Goal: Transaction & Acquisition: Purchase product/service

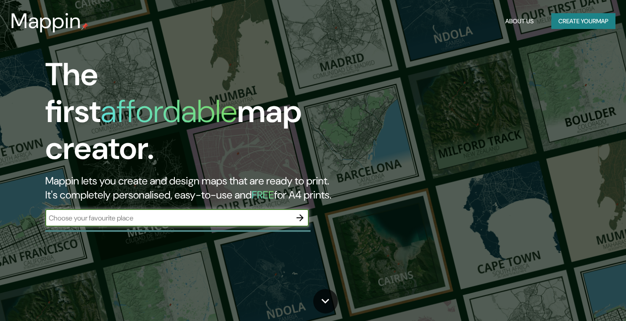
click at [223, 213] on input "text" at bounding box center [168, 218] width 246 height 10
type input "REUS"
click at [299, 213] on icon "button" at bounding box center [300, 218] width 11 height 11
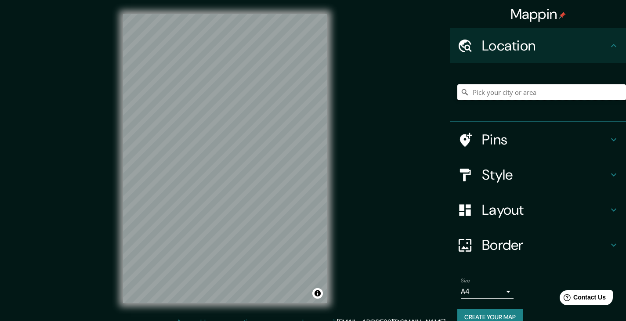
click at [470, 92] on input "Pick your city or area" at bounding box center [541, 92] width 169 height 16
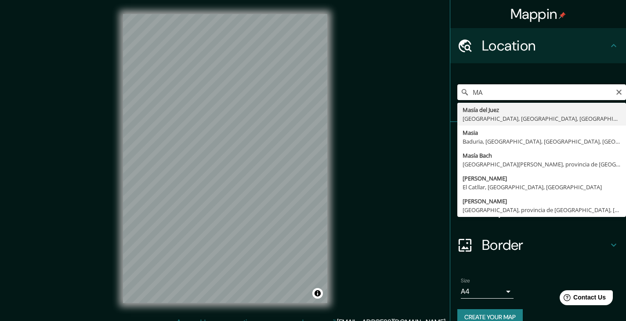
type input "M"
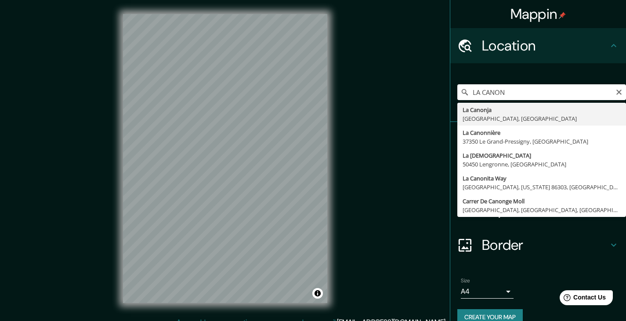
type input "[GEOGRAPHIC_DATA], [GEOGRAPHIC_DATA], [GEOGRAPHIC_DATA]"
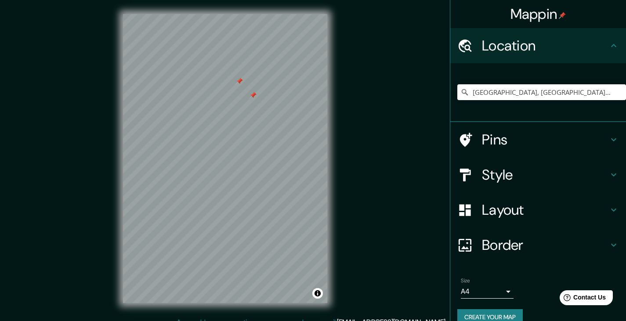
click at [239, 80] on div at bounding box center [239, 81] width 7 height 7
click at [286, 147] on div at bounding box center [285, 147] width 7 height 7
click at [303, 154] on div at bounding box center [303, 155] width 7 height 7
click at [270, 167] on div at bounding box center [271, 167] width 7 height 7
click at [274, 164] on div at bounding box center [273, 163] width 7 height 7
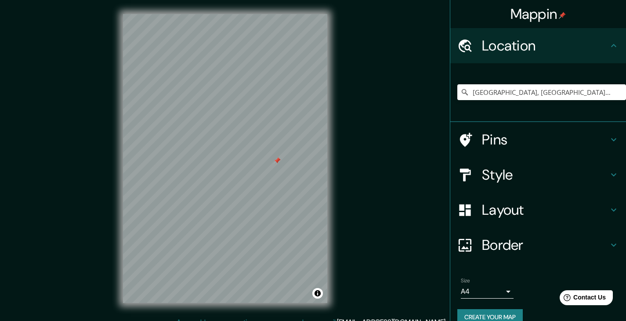
click at [277, 160] on div at bounding box center [277, 160] width 7 height 7
click at [287, 157] on div at bounding box center [287, 156] width 7 height 7
click at [288, 157] on div at bounding box center [287, 156] width 7 height 7
click at [288, 157] on div at bounding box center [285, 156] width 7 height 7
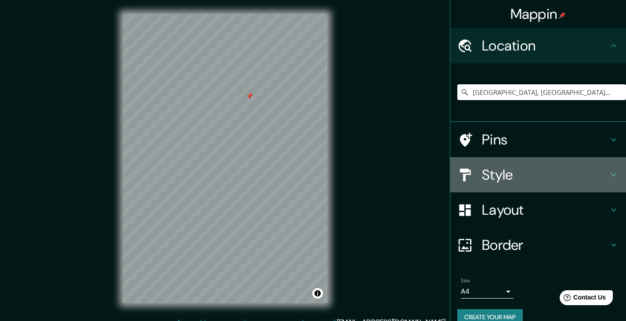
click at [609, 174] on icon at bounding box center [614, 175] width 11 height 11
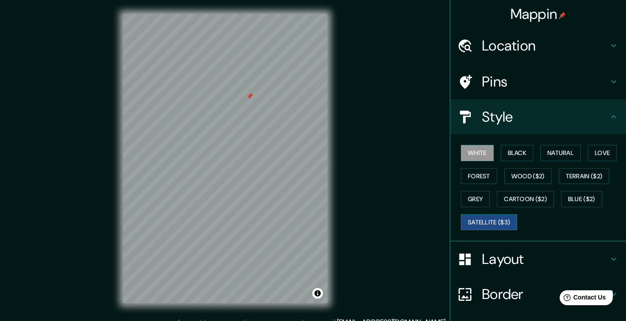
click at [485, 220] on button "Satellite ($3)" at bounding box center [489, 222] width 56 height 16
click at [568, 196] on button "Blue ($2)" at bounding box center [581, 199] width 41 height 16
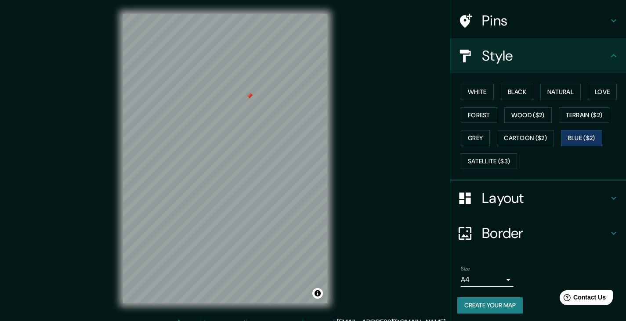
scroll to position [64, 0]
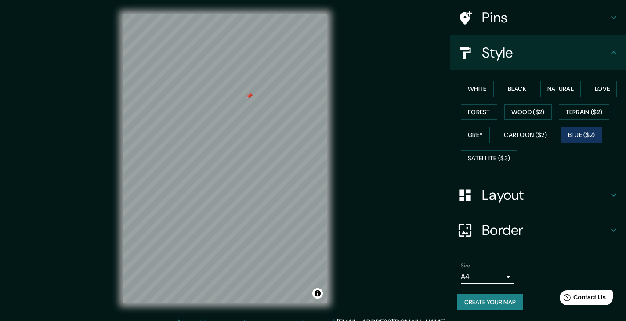
click at [609, 230] on icon at bounding box center [614, 230] width 11 height 11
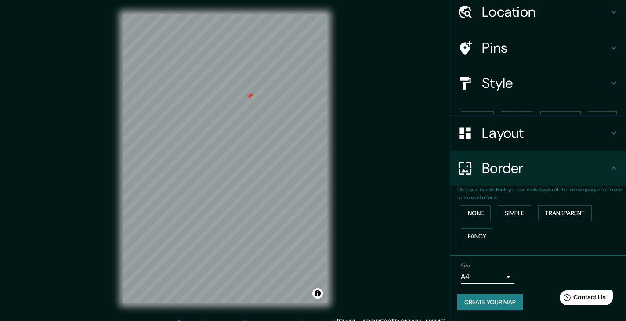
scroll to position [19, 0]
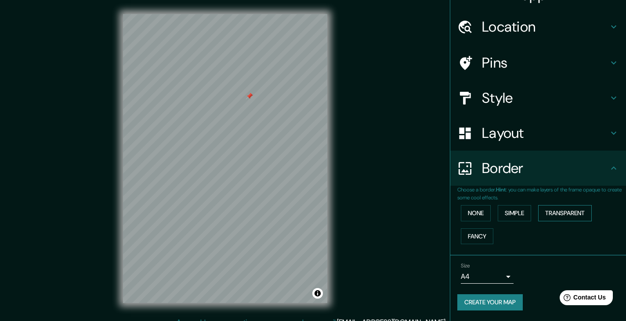
click at [556, 213] on button "Transparent" at bounding box center [565, 213] width 54 height 16
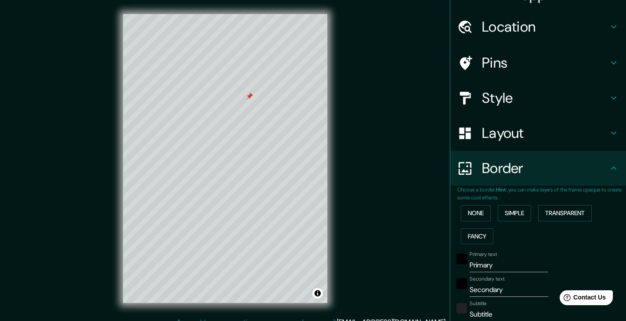
click at [490, 266] on input "Primary" at bounding box center [509, 265] width 79 height 14
type input "Primar"
type input "223"
type input "37"
type input "P"
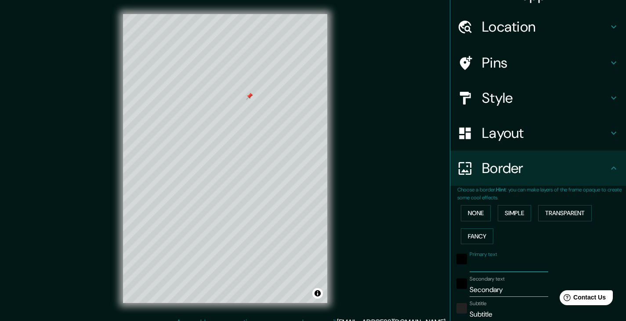
type input "223"
type input "37"
click at [505, 294] on input "Secondary" at bounding box center [509, 290] width 79 height 14
type input "Secondar"
type input "223"
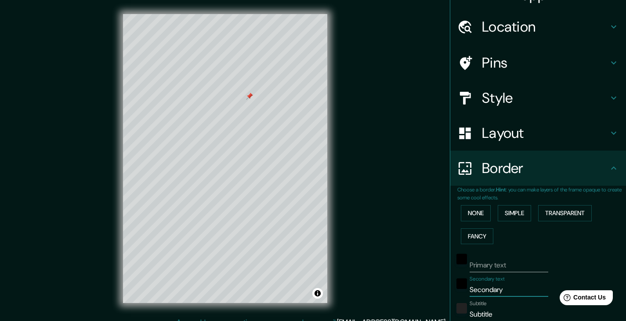
type input "37"
type input "S"
type input "223"
type input "37"
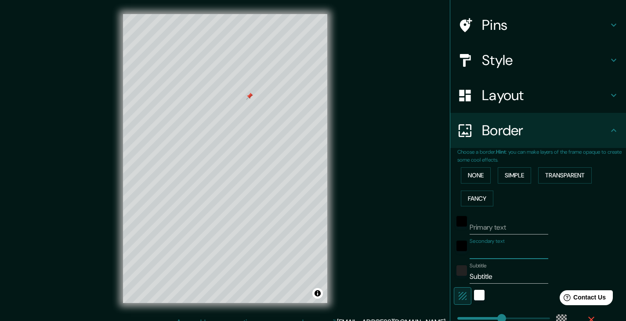
scroll to position [107, 0]
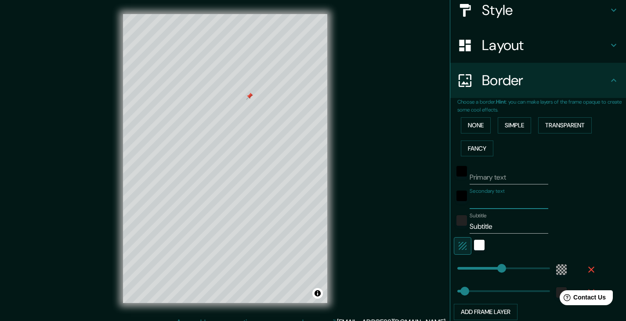
type input "223"
click at [491, 226] on input "Subtitle" at bounding box center [509, 227] width 79 height 14
type input "Subtitl"
type input "223"
type input "37"
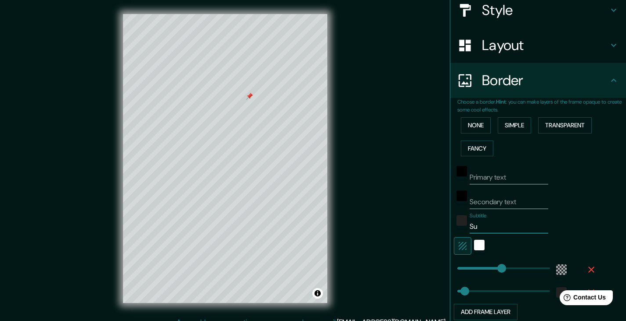
type input "S"
type input "223"
type input "37"
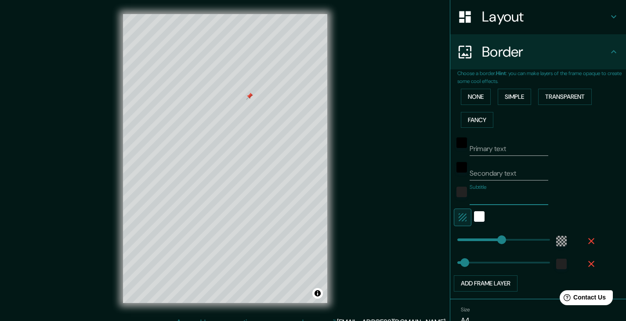
type input "223"
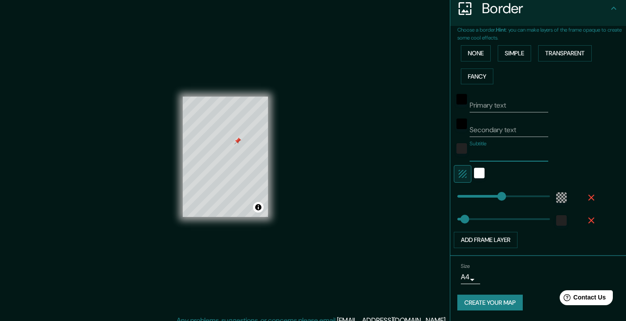
scroll to position [0, 0]
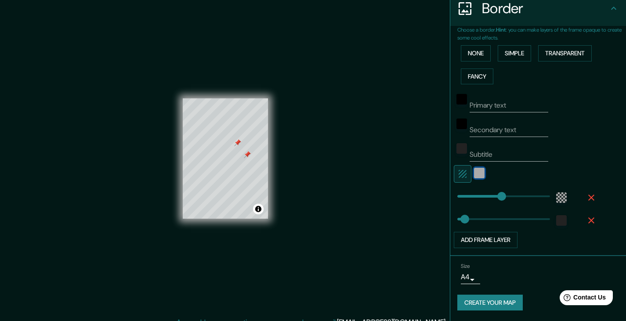
click at [474, 174] on div "white" at bounding box center [479, 173] width 11 height 11
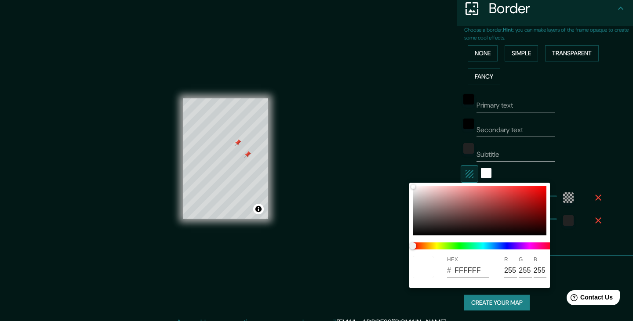
click at [626, 149] on div at bounding box center [316, 160] width 633 height 321
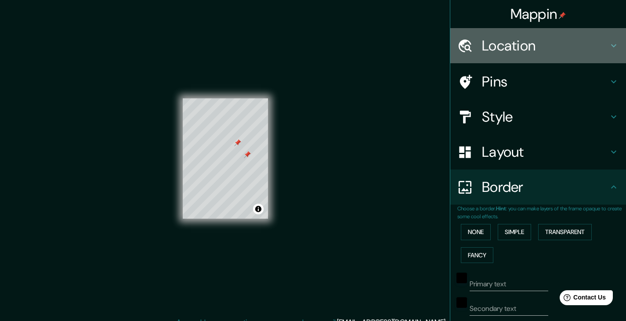
click at [521, 44] on h4 "Location" at bounding box center [545, 46] width 127 height 18
type input "37"
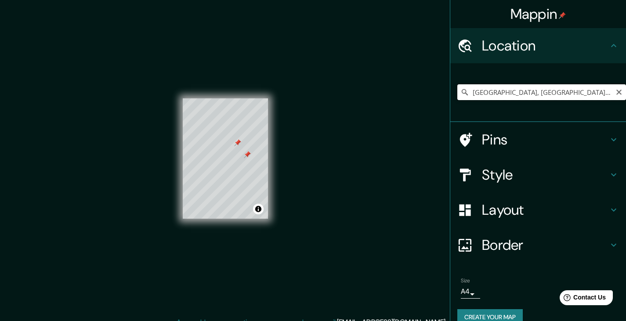
click at [587, 91] on input "[GEOGRAPHIC_DATA], [GEOGRAPHIC_DATA], [GEOGRAPHIC_DATA]" at bounding box center [541, 92] width 169 height 16
click at [518, 93] on input "[GEOGRAPHIC_DATA], [GEOGRAPHIC_DATA], [GEOGRAPHIC_DATA]" at bounding box center [541, 92] width 169 height 16
click at [503, 92] on input "[GEOGRAPHIC_DATA], [GEOGRAPHIC_DATA], [GEOGRAPHIC_DATA]" at bounding box center [541, 92] width 169 height 16
drag, startPoint x: 599, startPoint y: 92, endPoint x: 460, endPoint y: 93, distance: 138.4
click at [460, 93] on div "[GEOGRAPHIC_DATA], [GEOGRAPHIC_DATA], [GEOGRAPHIC_DATA]" at bounding box center [541, 92] width 169 height 16
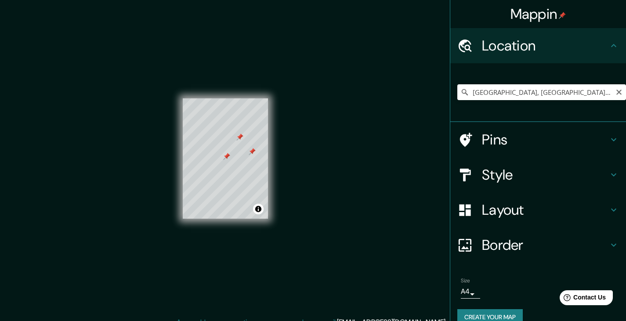
click at [253, 151] on div at bounding box center [252, 151] width 7 height 7
click at [226, 156] on div at bounding box center [226, 156] width 7 height 7
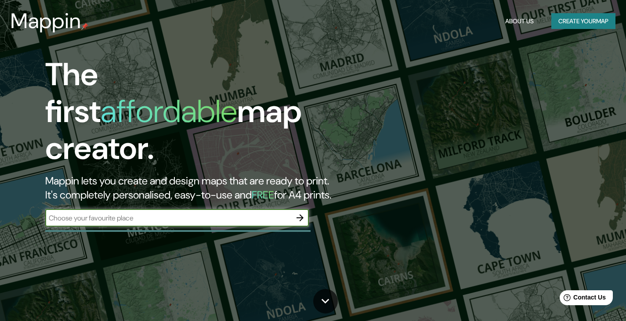
click at [138, 213] on input "text" at bounding box center [168, 218] width 246 height 10
type input "la canonja"
click at [301, 213] on icon "button" at bounding box center [300, 218] width 11 height 11
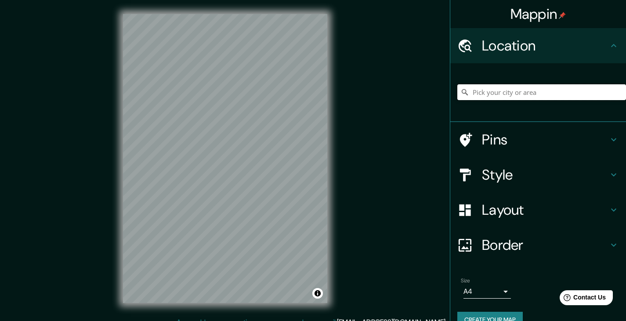
click at [483, 92] on input "Pick your city or area" at bounding box center [541, 92] width 169 height 16
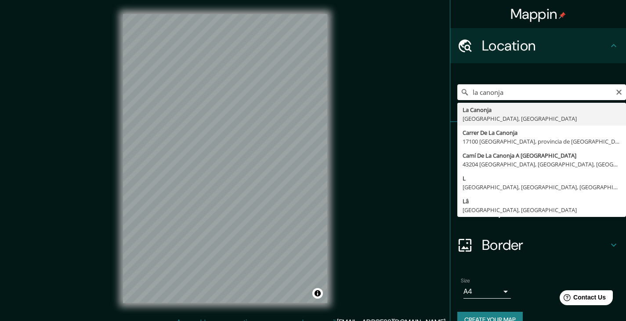
type input "[GEOGRAPHIC_DATA], [GEOGRAPHIC_DATA], [GEOGRAPHIC_DATA]"
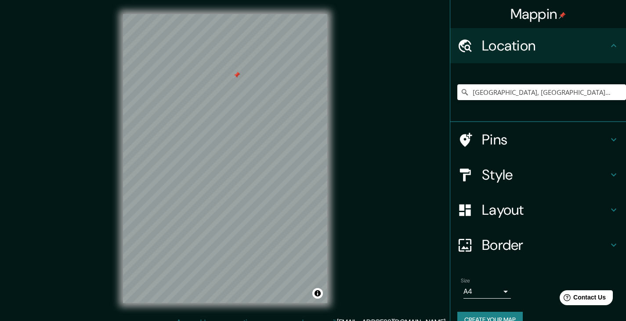
click at [609, 175] on icon at bounding box center [614, 175] width 11 height 11
type input "248"
type input "41"
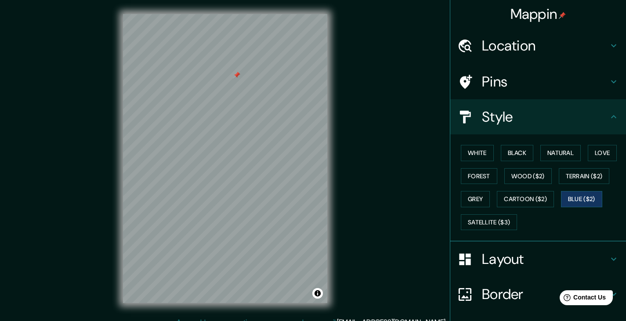
click at [609, 256] on icon at bounding box center [614, 259] width 11 height 11
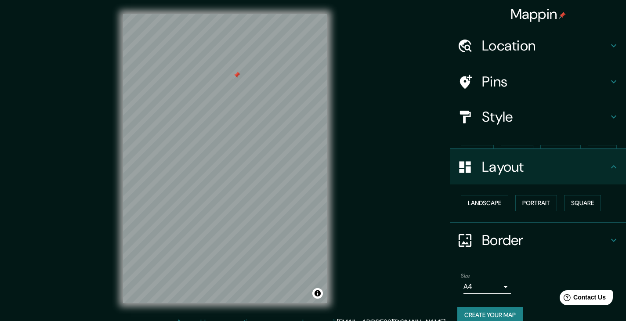
type input "248"
type input "41"
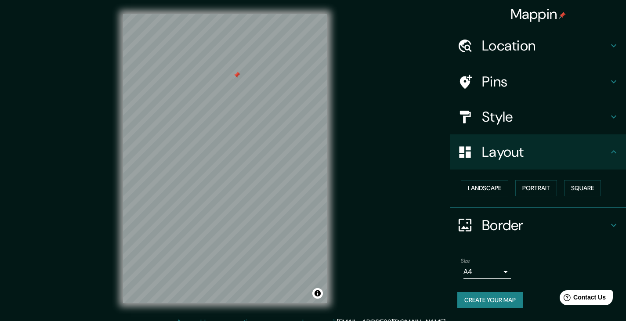
click at [611, 226] on icon at bounding box center [614, 225] width 11 height 11
type input "248"
type input "41"
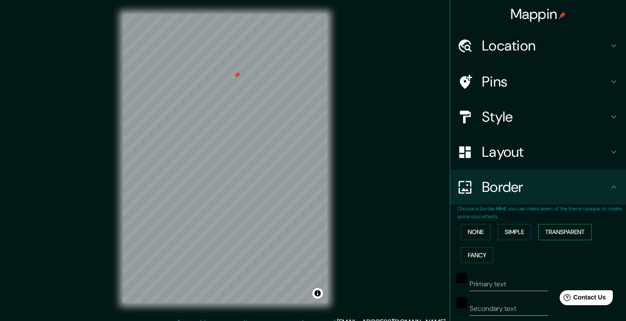
click at [565, 233] on button "Transparent" at bounding box center [565, 232] width 54 height 16
type input "248"
type input "41"
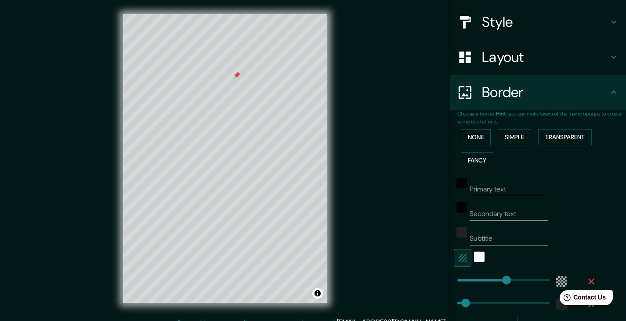
type input "248"
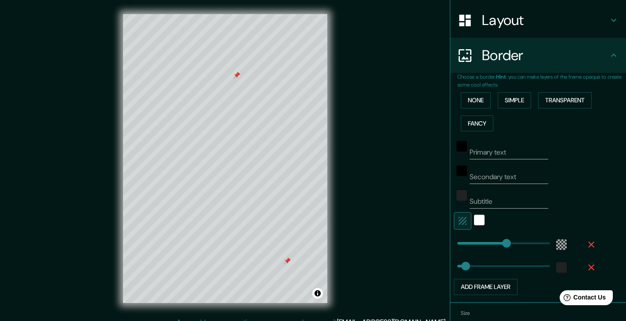
click at [500, 152] on input "Primary text" at bounding box center [509, 152] width 79 height 14
click at [286, 260] on div at bounding box center [287, 260] width 7 height 7
click at [488, 151] on input "Primary text" at bounding box center [509, 152] width 79 height 14
click at [525, 175] on input "Secondary text" at bounding box center [509, 177] width 79 height 14
drag, startPoint x: 515, startPoint y: 152, endPoint x: 455, endPoint y: 153, distance: 59.8
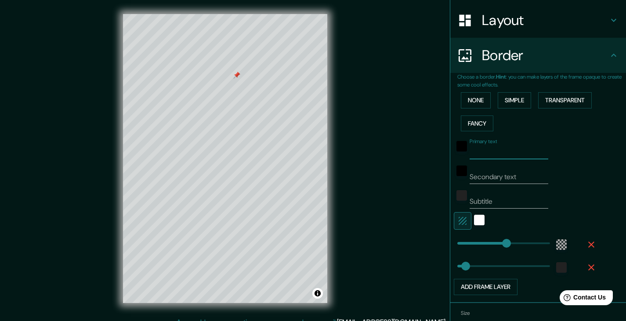
click at [455, 153] on div "Primary text" at bounding box center [526, 148] width 144 height 21
type input "41"
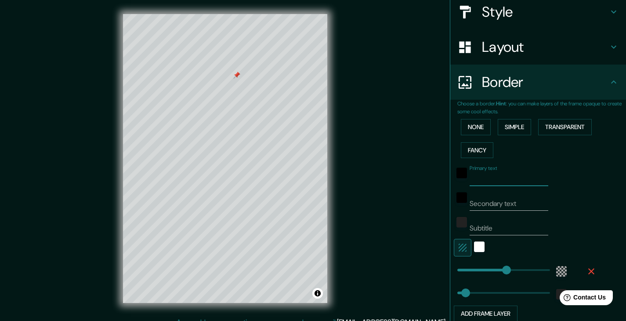
scroll to position [94, 0]
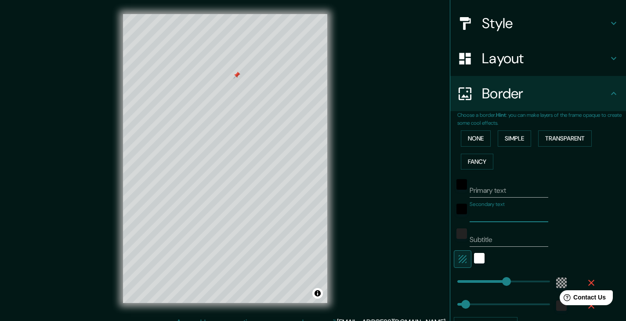
click at [514, 216] on input "Secondary text" at bounding box center [509, 215] width 79 height 14
click at [500, 238] on input "Subtitle" at bounding box center [509, 240] width 79 height 14
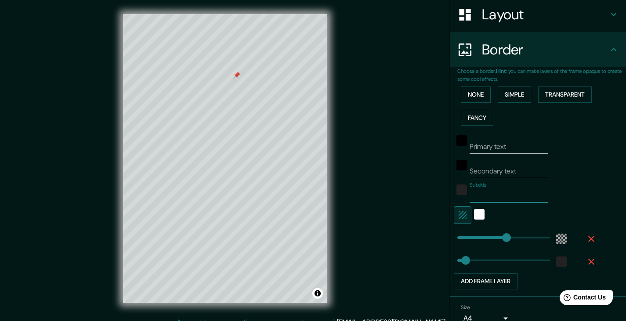
scroll to position [181, 0]
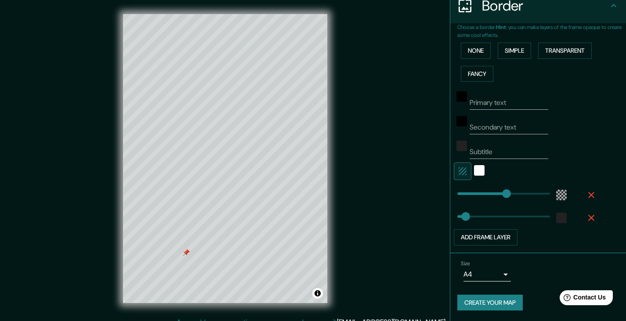
click at [186, 251] on div at bounding box center [186, 252] width 7 height 7
click at [470, 102] on input "Primary text" at bounding box center [509, 103] width 79 height 14
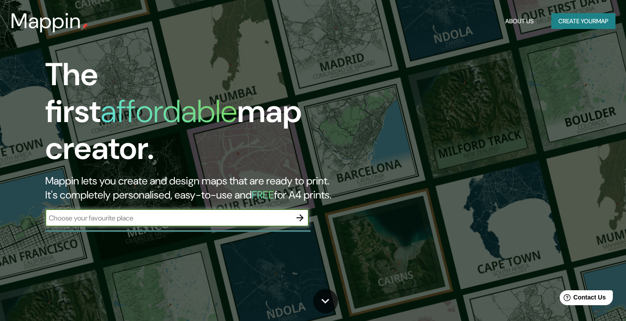
click at [194, 213] on input "text" at bounding box center [168, 218] width 246 height 10
type input "S"
click at [161, 213] on input "text" at bounding box center [168, 218] width 246 height 10
type input "la canonja"
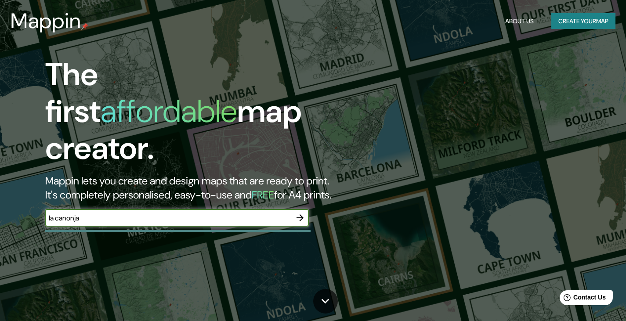
click at [302, 214] on icon "button" at bounding box center [300, 217] width 7 height 7
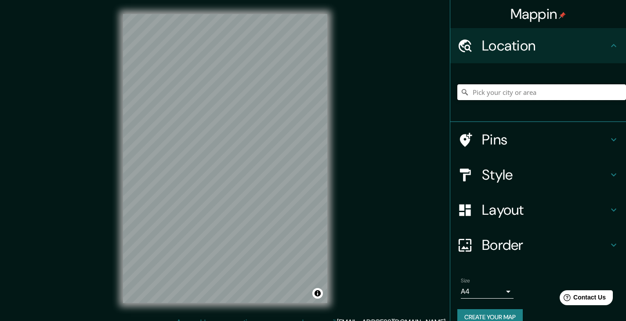
click at [485, 92] on input "Pick your city or area" at bounding box center [541, 92] width 169 height 16
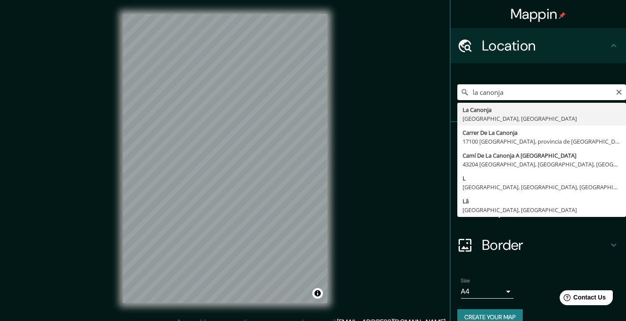
type input "La Canonja, provincia de Tarragona, España"
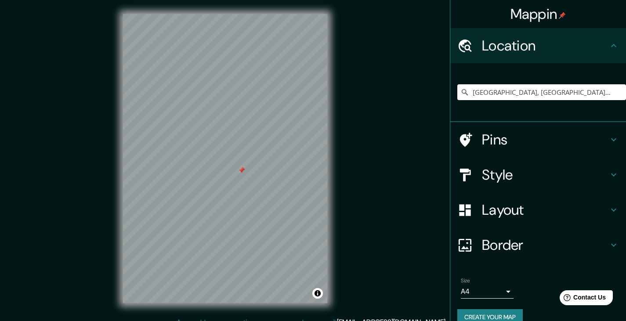
click at [242, 173] on div at bounding box center [241, 170] width 7 height 7
click at [246, 170] on div at bounding box center [245, 169] width 7 height 7
click at [256, 167] on div at bounding box center [255, 166] width 7 height 7
click at [255, 167] on div at bounding box center [255, 166] width 7 height 7
click at [258, 161] on div at bounding box center [258, 162] width 7 height 7
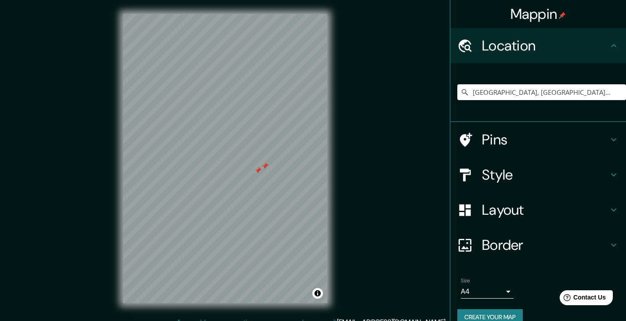
click at [266, 166] on div at bounding box center [264, 166] width 7 height 7
click at [269, 163] on div at bounding box center [269, 162] width 7 height 7
click at [273, 158] on div at bounding box center [272, 159] width 7 height 7
click at [279, 163] on div at bounding box center [278, 162] width 7 height 7
click at [276, 165] on div at bounding box center [276, 165] width 7 height 7
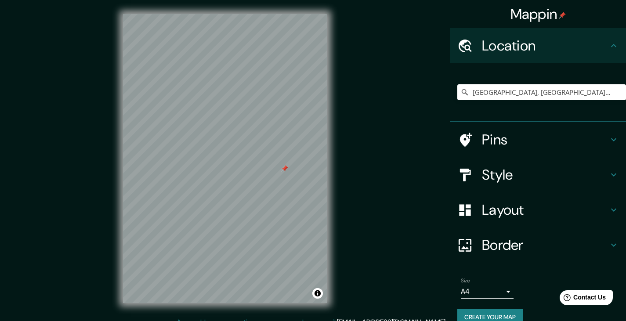
click at [285, 169] on div at bounding box center [284, 168] width 7 height 7
click at [609, 172] on icon at bounding box center [614, 175] width 11 height 11
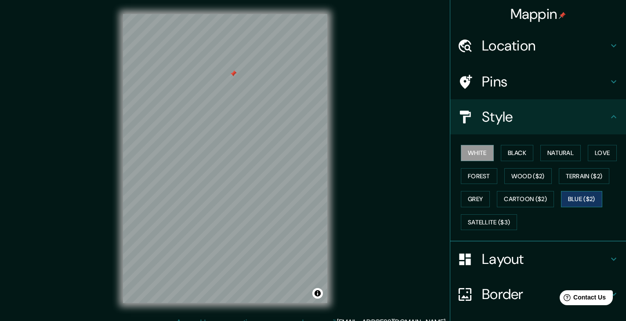
click at [583, 197] on button "Blue ($2)" at bounding box center [581, 199] width 41 height 16
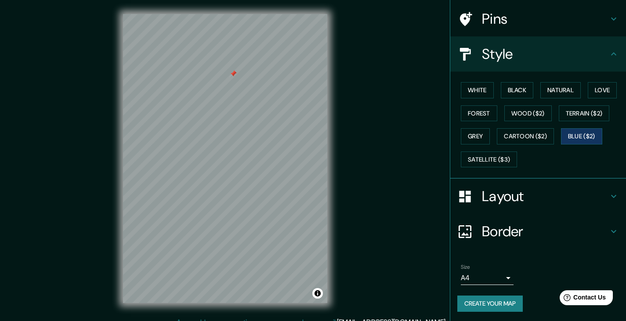
scroll to position [64, 0]
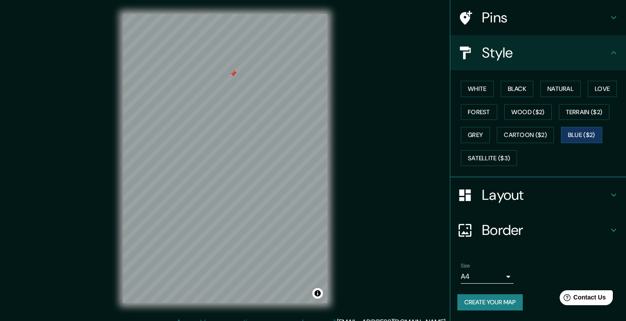
click at [609, 194] on icon at bounding box center [614, 195] width 11 height 11
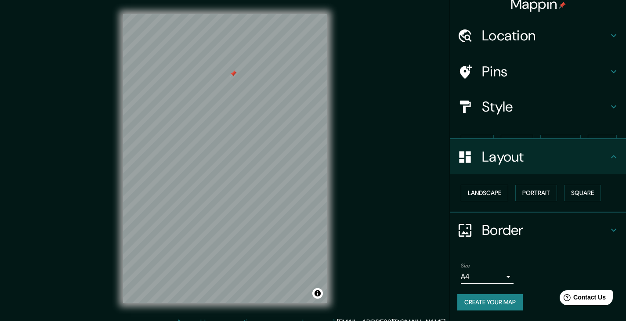
scroll to position [0, 0]
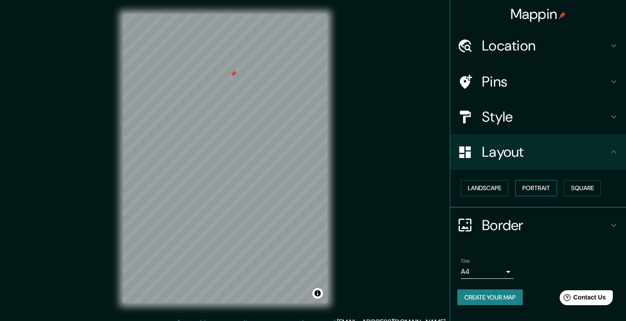
click at [550, 188] on button "Portrait" at bounding box center [536, 188] width 42 height 16
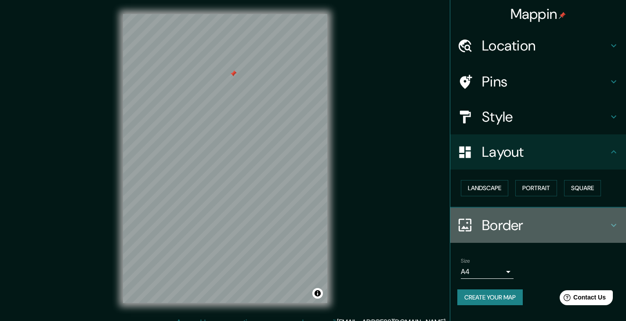
click at [614, 225] on icon at bounding box center [614, 225] width 11 height 11
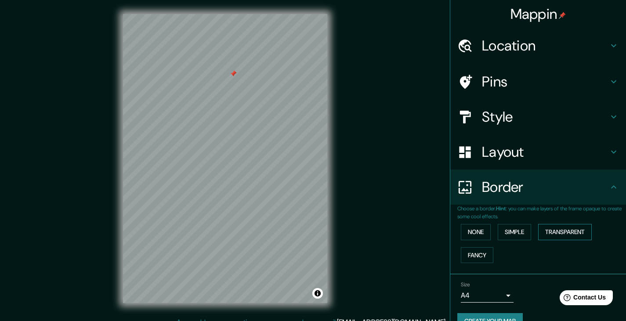
click at [558, 232] on button "Transparent" at bounding box center [565, 232] width 54 height 16
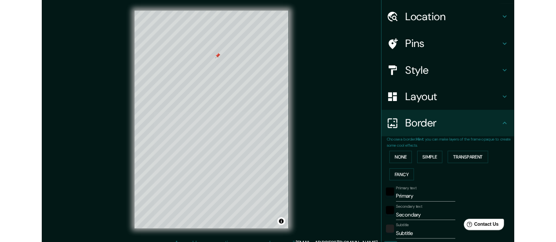
scroll to position [44, 0]
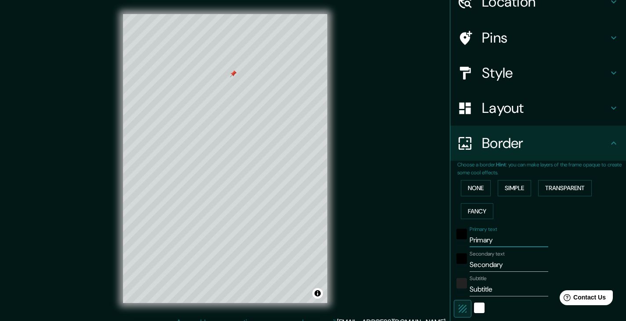
click at [491, 241] on input "Primary" at bounding box center [509, 240] width 79 height 14
type input "Primar"
type input "223"
type input "37"
type input "Prima"
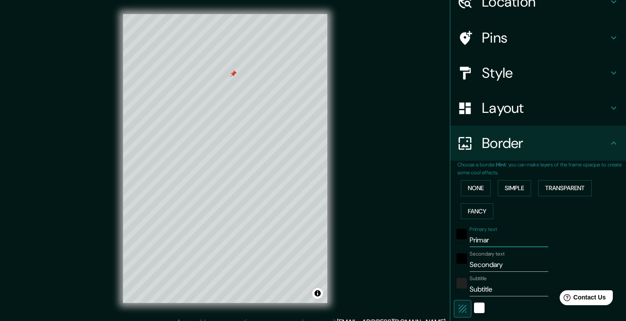
type input "223"
type input "37"
type input "Prim"
type input "223"
type input "37"
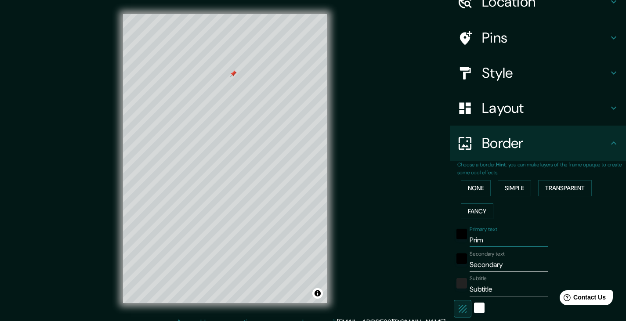
type input "Pri"
type input "223"
type input "37"
type input "Pr"
type input "223"
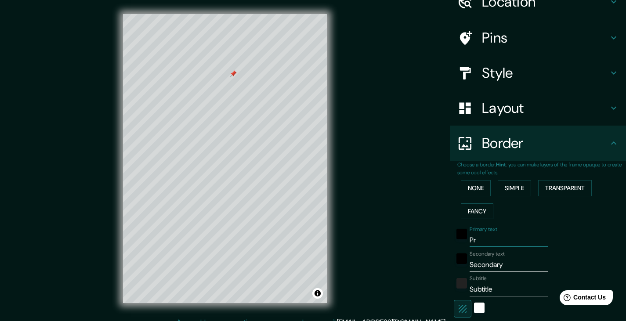
type input "37"
type input "P"
type input "223"
type input "37"
type input "223"
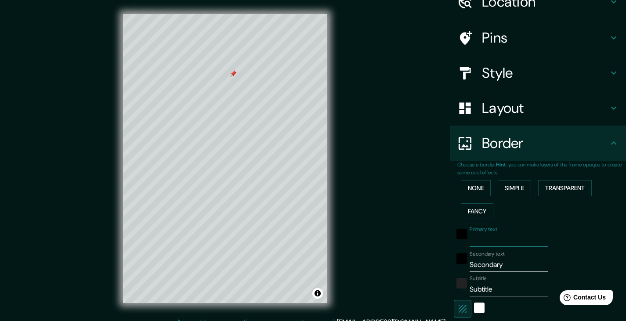
type input "37"
click at [520, 264] on input "Secondary" at bounding box center [509, 265] width 79 height 14
type input "223"
type input "37"
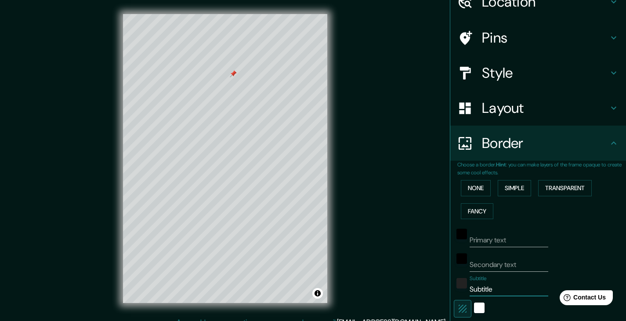
click at [498, 287] on input "Subtitle" at bounding box center [509, 290] width 79 height 14
type input "Subtitl"
type input "223"
type input "37"
type input "Subtit"
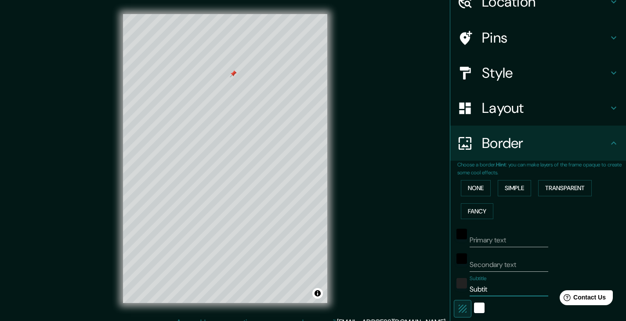
type input "223"
type input "37"
type input "Subti"
type input "223"
type input "37"
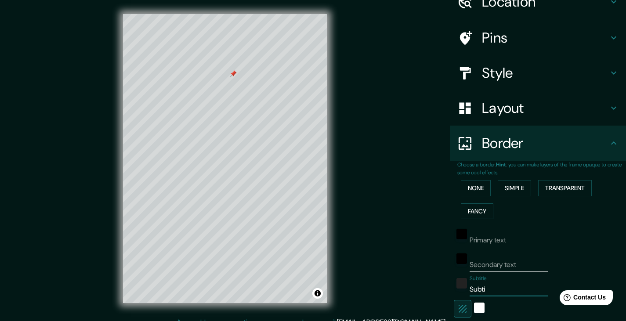
type input "Subt"
type input "223"
type input "37"
type input "Sub"
type input "223"
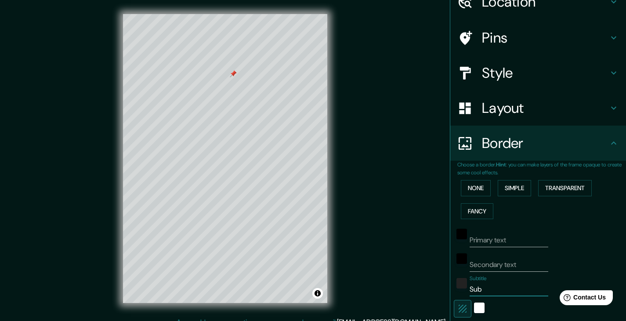
type input "37"
type input "Su"
type input "223"
type input "37"
type input "S"
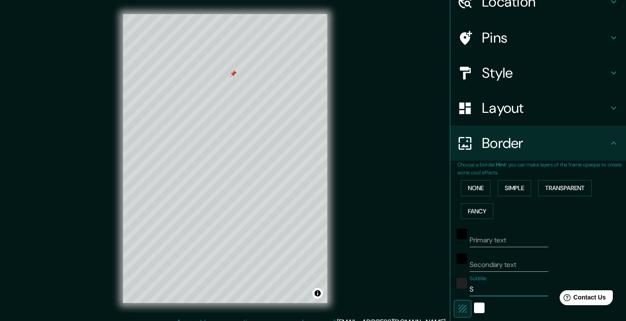
type input "223"
type input "37"
type input "223"
type input "37"
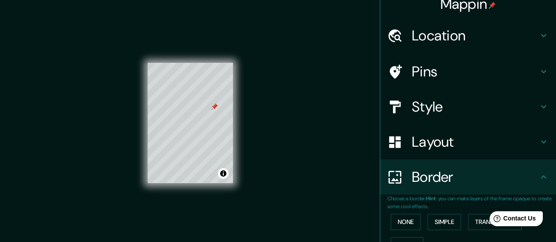
scroll to position [0, 0]
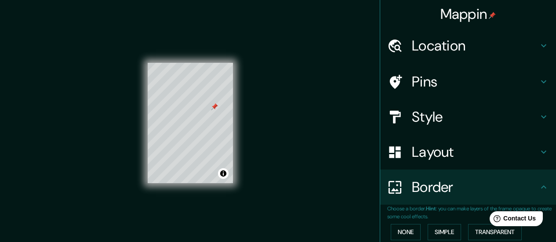
click at [445, 49] on h4 "Location" at bounding box center [475, 46] width 127 height 18
type input "37"
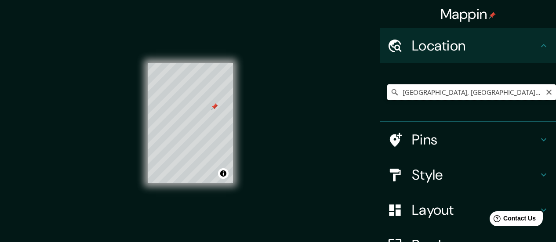
click at [452, 92] on input "[GEOGRAPHIC_DATA], [GEOGRAPHIC_DATA], [GEOGRAPHIC_DATA]" at bounding box center [471, 92] width 169 height 16
drag, startPoint x: 529, startPoint y: 93, endPoint x: 381, endPoint y: 86, distance: 147.8
click at [387, 86] on input "[GEOGRAPHIC_DATA], [GEOGRAPHIC_DATA], [GEOGRAPHIC_DATA]" at bounding box center [471, 92] width 169 height 16
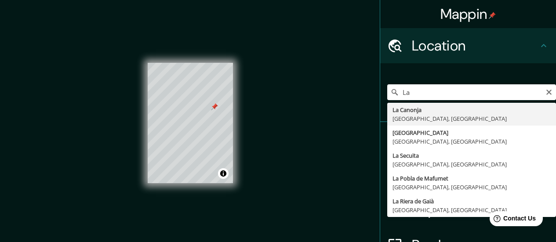
type input "[GEOGRAPHIC_DATA], [GEOGRAPHIC_DATA], [GEOGRAPHIC_DATA]"
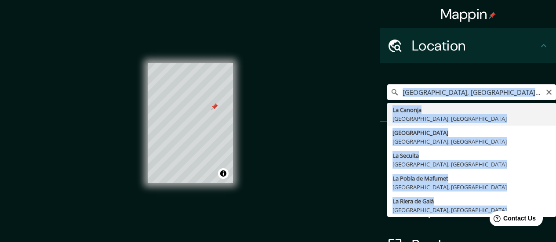
click at [400, 109] on div "La Canonja, provincia de Tarragona, España La Canonja provincia de Tarragona, E…" at bounding box center [471, 92] width 169 height 44
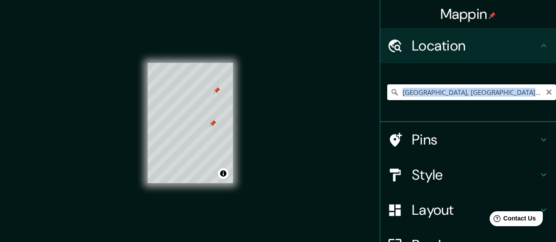
click at [212, 122] on div at bounding box center [212, 123] width 7 height 7
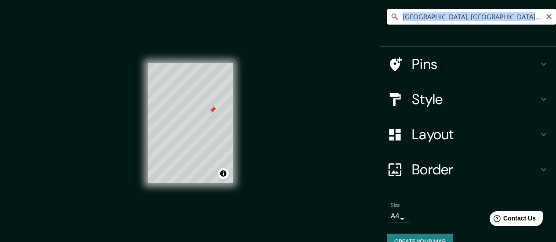
scroll to position [94, 0]
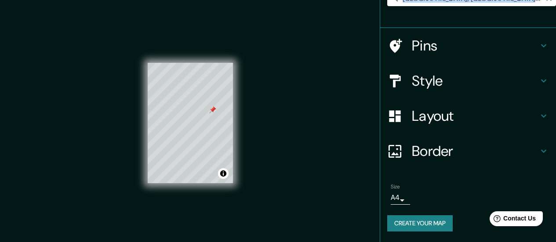
click at [538, 114] on icon at bounding box center [543, 116] width 11 height 11
click at [537, 114] on div "Layout" at bounding box center [468, 115] width 176 height 35
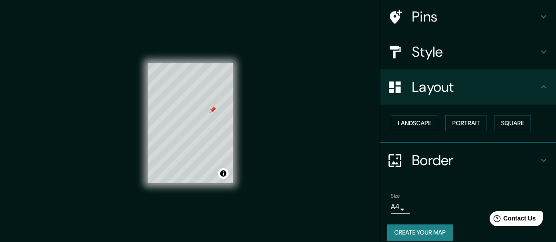
scroll to position [65, 0]
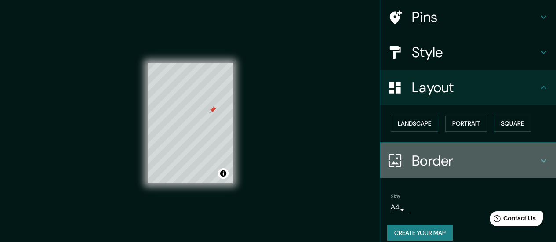
click at [541, 161] on icon at bounding box center [543, 160] width 5 height 3
type input "37"
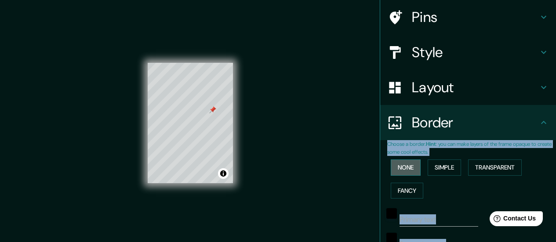
click at [396, 166] on button "None" at bounding box center [406, 167] width 30 height 16
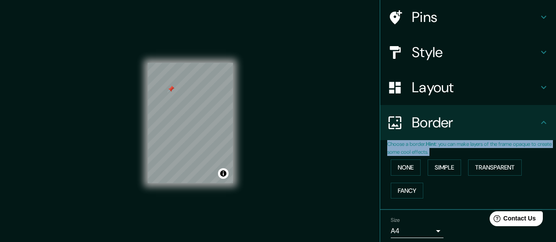
click at [170, 88] on div at bounding box center [170, 89] width 7 height 7
click at [178, 90] on div at bounding box center [177, 91] width 7 height 7
click at [196, 102] on div at bounding box center [195, 103] width 7 height 7
click at [200, 99] on div at bounding box center [199, 98] width 7 height 7
click at [203, 95] on div at bounding box center [204, 95] width 7 height 7
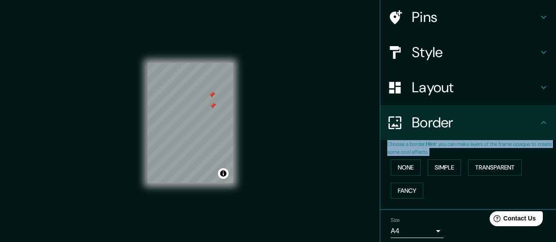
click at [213, 105] on div at bounding box center [212, 105] width 7 height 7
click at [217, 103] on div at bounding box center [217, 101] width 7 height 7
click at [206, 120] on div at bounding box center [205, 120] width 7 height 7
click at [228, 93] on div at bounding box center [228, 93] width 7 height 7
click at [265, 112] on div "Mappin Location La Canonja, provincia de Tarragona, España Pins Style Layout Bo…" at bounding box center [278, 130] width 556 height 260
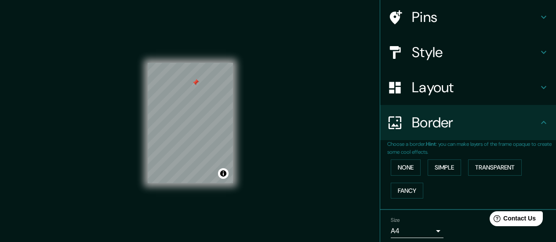
drag, startPoint x: 270, startPoint y: 113, endPoint x: 273, endPoint y: 92, distance: 21.7
click at [274, 91] on div "Mappin Location La Canonja, provincia de Tarragona, España Pins Style Layout Bo…" at bounding box center [278, 130] width 556 height 260
click at [235, 133] on div "© Mapbox © OpenStreetMap Improve this map" at bounding box center [190, 123] width 113 height 246
click at [229, 118] on div at bounding box center [230, 117] width 7 height 7
click at [214, 115] on div at bounding box center [213, 114] width 7 height 7
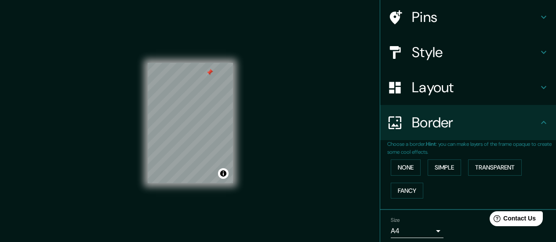
click at [326, 169] on div "Mappin Location La Canonja, provincia de Tarragona, España Pins Style Layout Bo…" at bounding box center [278, 130] width 556 height 260
click at [205, 80] on div at bounding box center [206, 80] width 7 height 7
click at [212, 93] on div at bounding box center [213, 94] width 7 height 7
click at [205, 86] on div at bounding box center [205, 86] width 7 height 7
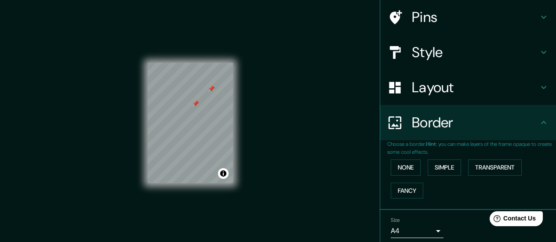
click at [211, 88] on div at bounding box center [211, 88] width 7 height 7
click at [483, 167] on button "Transparent" at bounding box center [495, 167] width 54 height 16
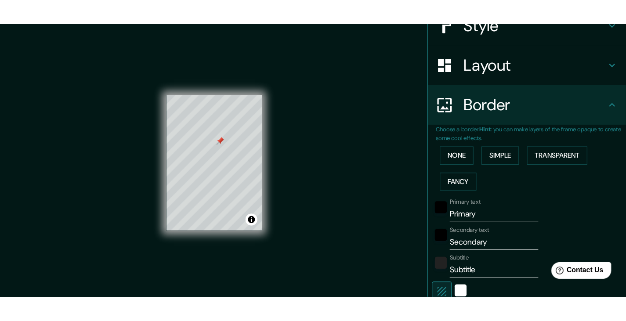
scroll to position [196, 0]
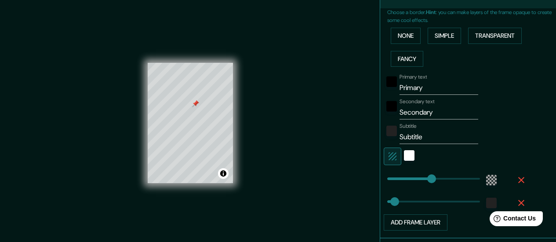
type input "93"
click at [420, 88] on input "Primary" at bounding box center [438, 88] width 79 height 14
type input "Primar"
type input "93"
type input "16"
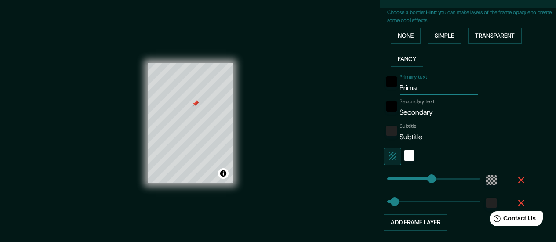
type input "Prim"
type input "93"
type input "16"
type input "Pri"
type input "93"
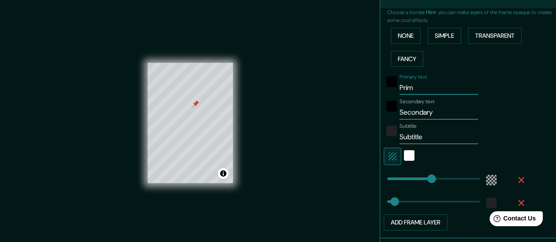
type input "16"
type input "Pr"
type input "93"
type input "16"
type input "P"
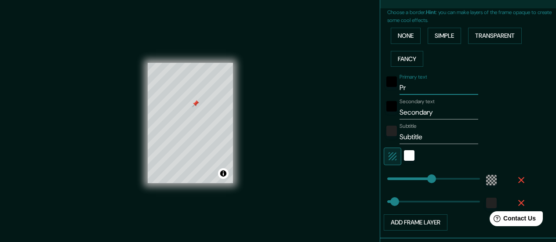
type input "93"
type input "16"
type input "93"
type input "16"
click at [429, 112] on input "Secondary" at bounding box center [438, 112] width 79 height 14
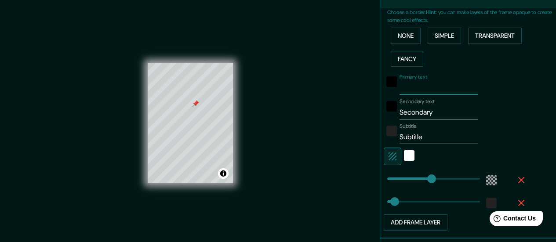
click at [429, 112] on input "Secondary" at bounding box center [438, 112] width 79 height 14
type input "93"
type input "16"
click at [421, 136] on input "Subtitle" at bounding box center [438, 137] width 79 height 14
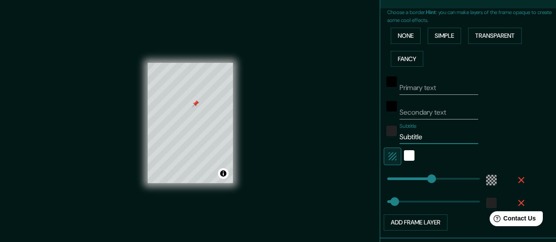
type input "93"
type input "16"
click at [224, 74] on div at bounding box center [223, 74] width 7 height 7
click at [212, 68] on div at bounding box center [213, 67] width 7 height 7
click at [215, 64] on div at bounding box center [215, 64] width 7 height 7
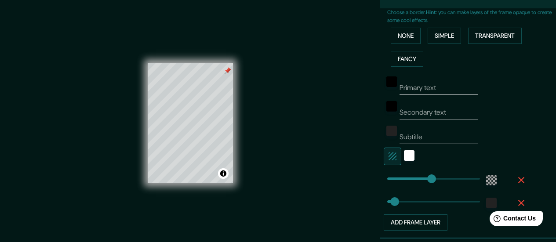
click at [228, 70] on div at bounding box center [227, 70] width 7 height 7
click at [226, 86] on div at bounding box center [226, 85] width 7 height 7
click at [229, 82] on div at bounding box center [229, 82] width 7 height 7
click at [195, 71] on div at bounding box center [194, 72] width 7 height 7
click at [199, 67] on div at bounding box center [199, 67] width 7 height 7
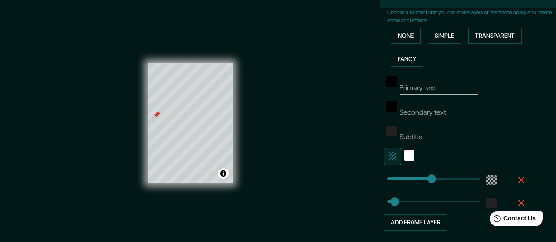
click at [156, 114] on div at bounding box center [156, 114] width 7 height 7
click at [199, 119] on div at bounding box center [199, 119] width 7 height 7
click at [218, 52] on div "© Mapbox © OpenStreetMap Improve this map" at bounding box center [190, 123] width 85 height 218
click at [302, 116] on div "Mappin Location La Canonja, provincia de Tarragona, España Pins Style Layout Bo…" at bounding box center [278, 130] width 556 height 260
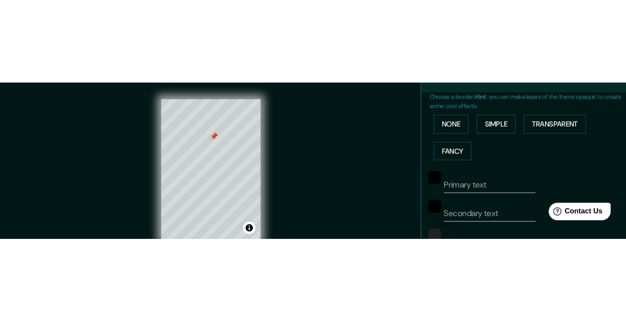
scroll to position [179, 0]
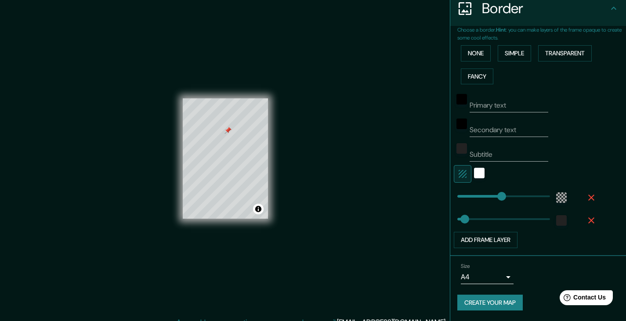
click at [498, 307] on button "Create your map" at bounding box center [489, 303] width 65 height 16
click at [498, 307] on div "Create your map" at bounding box center [538, 303] width 162 height 16
click at [225, 168] on div at bounding box center [224, 169] width 7 height 7
click at [246, 159] on div at bounding box center [245, 155] width 7 height 7
click at [217, 116] on div at bounding box center [217, 115] width 7 height 7
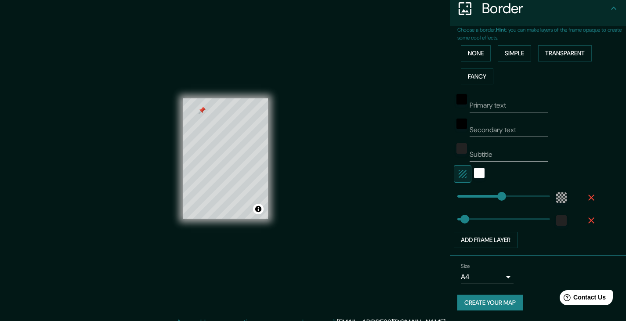
click at [202, 110] on div at bounding box center [202, 110] width 7 height 7
click at [202, 109] on div at bounding box center [202, 110] width 7 height 7
click at [205, 105] on div at bounding box center [205, 105] width 7 height 7
click at [161, 113] on div "Mappin Location La Canonja, provincia de Tarragona, España Pins Style Layout Bo…" at bounding box center [313, 165] width 626 height 331
click at [181, 5] on div "© Mapbox © OpenStreetMap Improve this map" at bounding box center [225, 158] width 113 height 317
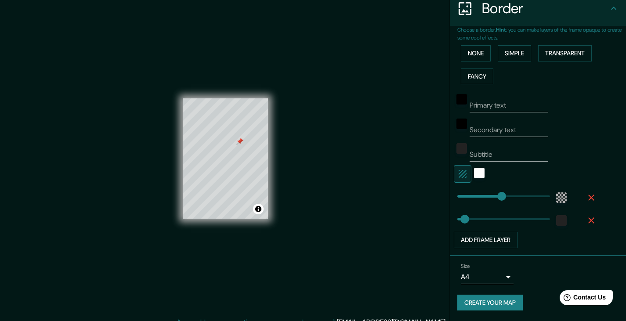
type input "16"
type input "93"
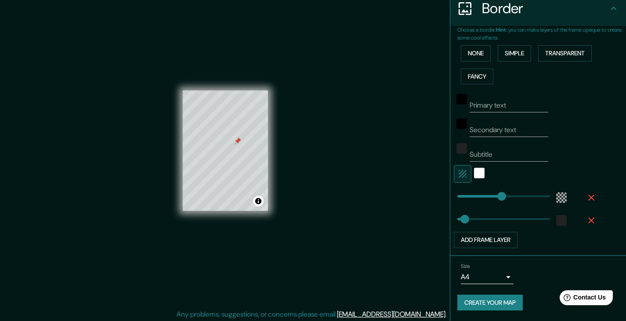
scroll to position [10, 0]
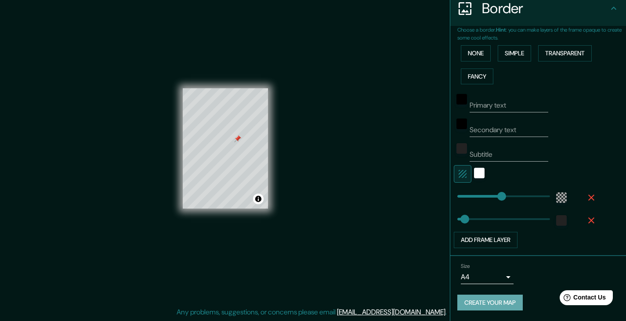
click at [478, 302] on button "Create your map" at bounding box center [489, 303] width 65 height 16
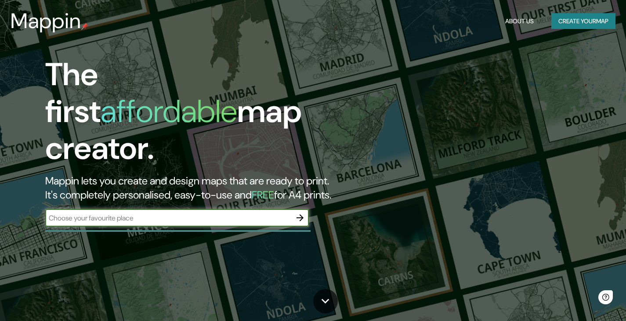
click at [216, 209] on div "​" at bounding box center [177, 218] width 264 height 18
type input "la canonja"
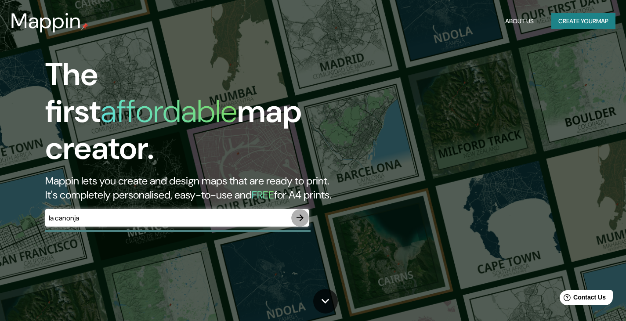
click at [299, 213] on icon "button" at bounding box center [300, 218] width 11 height 11
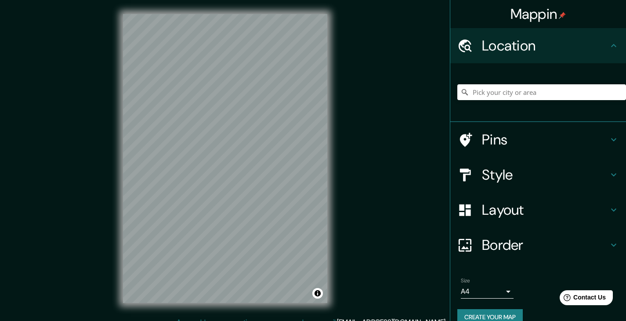
click at [519, 45] on h4 "Location" at bounding box center [545, 46] width 127 height 18
drag, startPoint x: 519, startPoint y: 45, endPoint x: 526, endPoint y: 49, distance: 7.9
click at [519, 45] on h4 "Location" at bounding box center [545, 46] width 127 height 18
click at [527, 91] on input "Pick your city or area" at bounding box center [541, 92] width 169 height 16
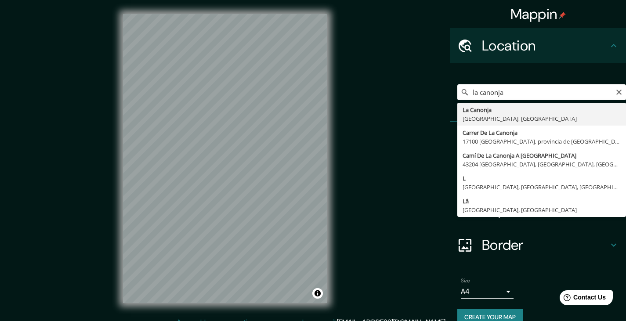
type input "[GEOGRAPHIC_DATA], [GEOGRAPHIC_DATA], [GEOGRAPHIC_DATA]"
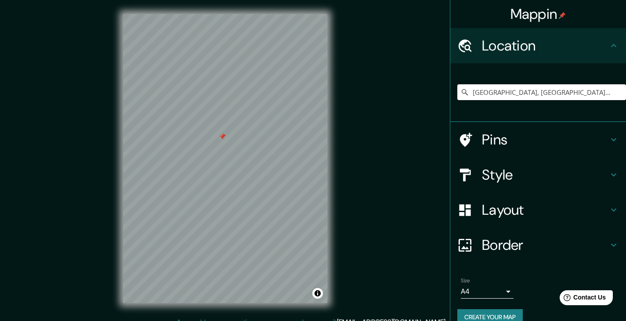
click at [222, 136] on div at bounding box center [222, 136] width 7 height 7
click at [225, 132] on div at bounding box center [225, 132] width 7 height 7
click at [609, 139] on icon at bounding box center [614, 139] width 11 height 11
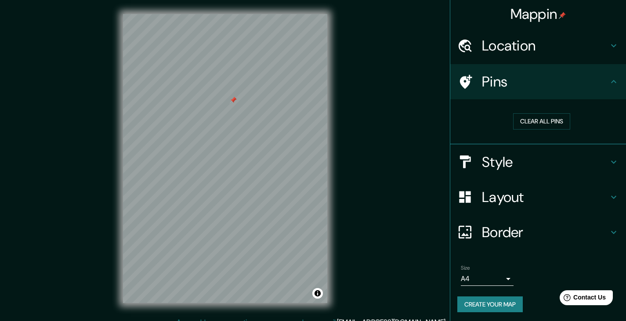
click at [506, 162] on h4 "Style" at bounding box center [545, 162] width 127 height 18
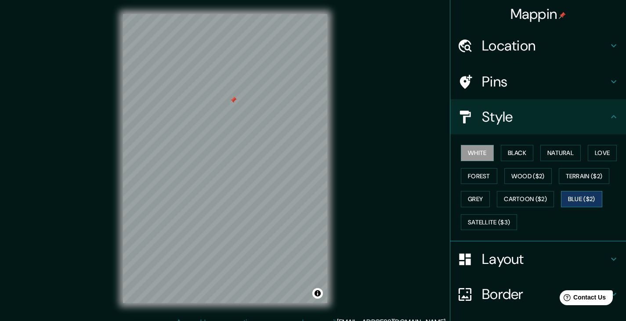
click at [572, 199] on button "Blue ($2)" at bounding box center [581, 199] width 41 height 16
click at [267, 67] on div at bounding box center [267, 67] width 7 height 7
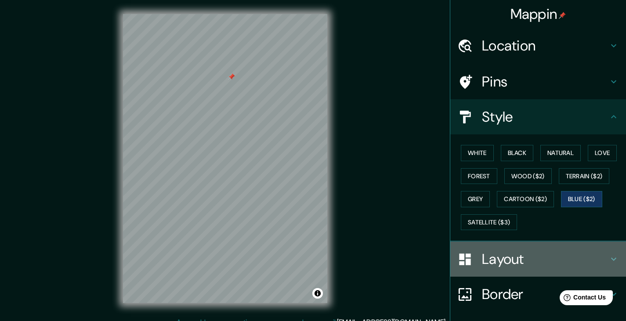
click at [609, 258] on icon at bounding box center [614, 259] width 11 height 11
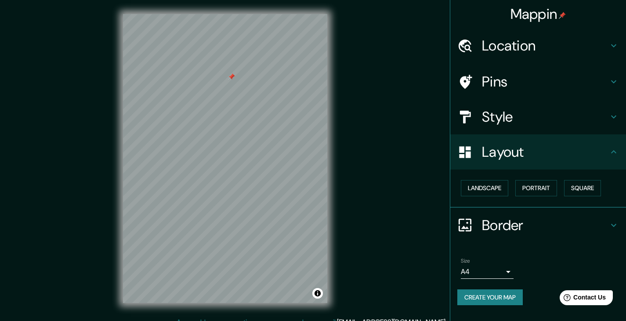
click at [613, 224] on icon at bounding box center [614, 225] width 11 height 11
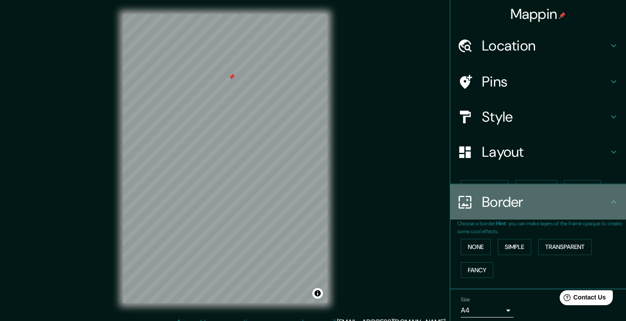
click at [613, 207] on icon at bounding box center [614, 202] width 11 height 11
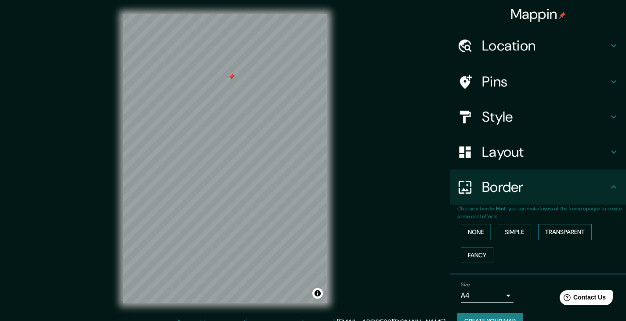
click at [557, 231] on button "Transparent" at bounding box center [565, 232] width 54 height 16
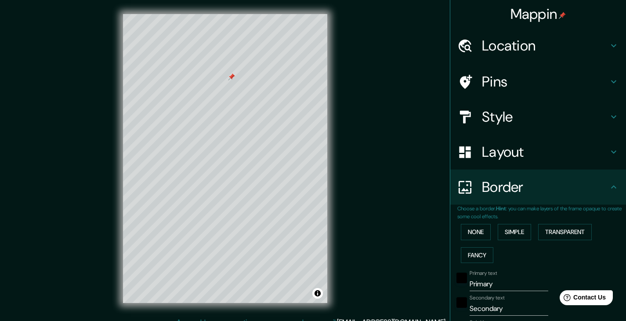
scroll to position [44, 0]
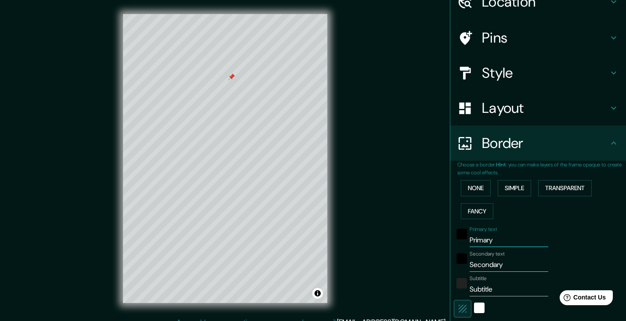
drag, startPoint x: 489, startPoint y: 242, endPoint x: 453, endPoint y: 242, distance: 36.0
click at [454, 242] on div "Primary text Primary" at bounding box center [526, 236] width 144 height 21
type input "223"
type input "37"
drag, startPoint x: 500, startPoint y: 264, endPoint x: 462, endPoint y: 264, distance: 38.2
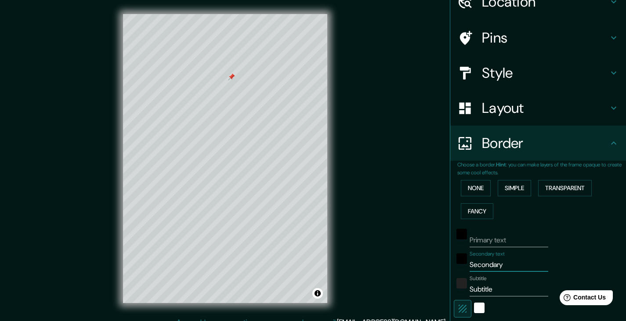
click at [462, 264] on div "Secondary text Secondary" at bounding box center [526, 261] width 144 height 21
type input "223"
type input "37"
drag, startPoint x: 495, startPoint y: 287, endPoint x: 449, endPoint y: 290, distance: 46.7
click at [454, 290] on div "Subtitle Subtitle" at bounding box center [526, 285] width 144 height 21
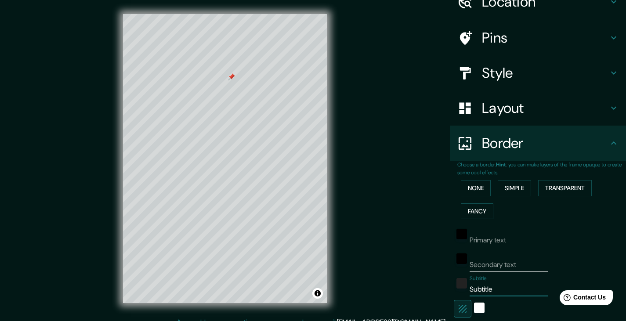
type input "223"
type input "37"
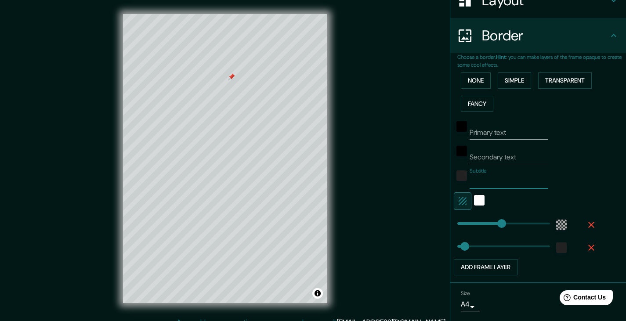
scroll to position [179, 0]
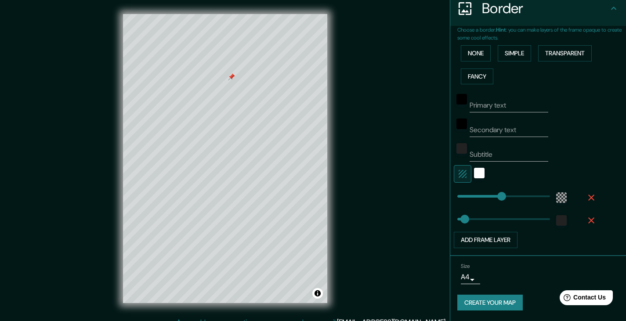
click at [41, 67] on div "Mappin Location La Canonja, provincia de Tarragona, España Pins Style Layout Bo…" at bounding box center [313, 165] width 626 height 331
click at [611, 7] on icon at bounding box center [613, 8] width 5 height 3
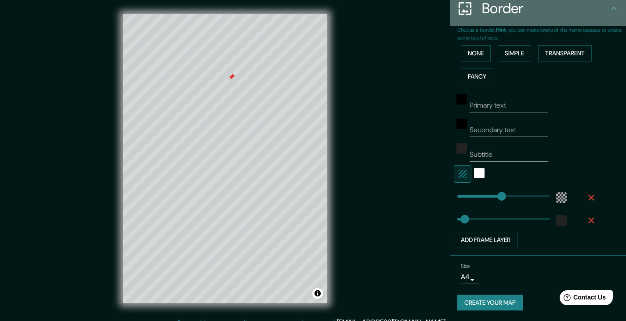
click at [609, 9] on icon at bounding box center [614, 8] width 11 height 11
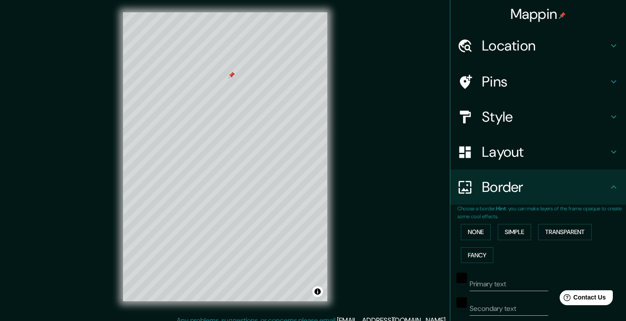
scroll to position [0, 0]
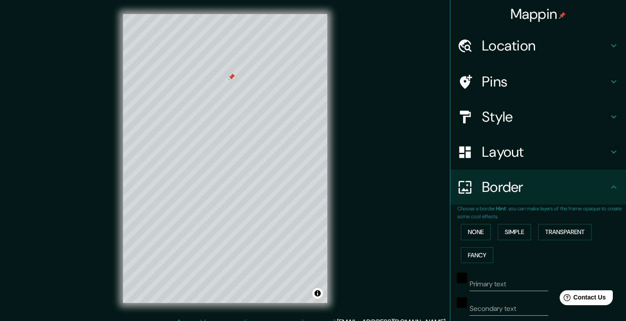
click at [374, 232] on div "Mappin Location La Canonja, provincia de Tarragona, España Pins Style Layout Bo…" at bounding box center [313, 165] width 626 height 331
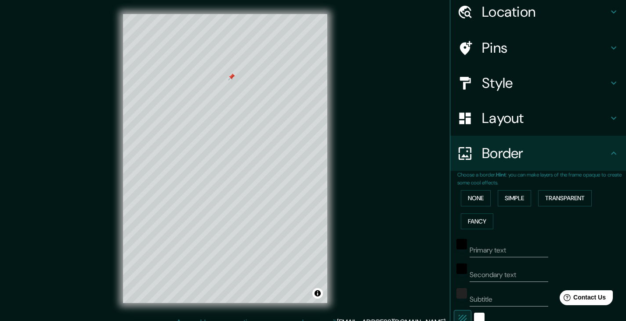
scroll to position [44, 0]
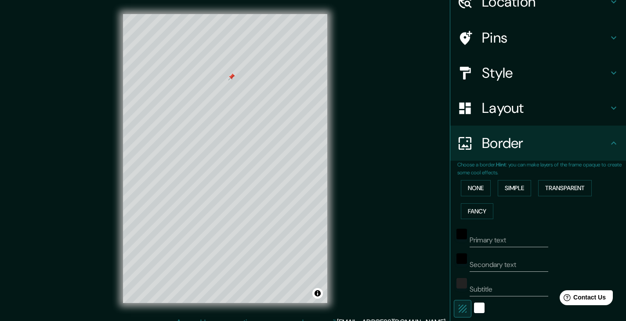
click at [37, 113] on div "Mappin Location La Canonja, provincia de Tarragona, España Pins Style Layout Bo…" at bounding box center [313, 165] width 626 height 331
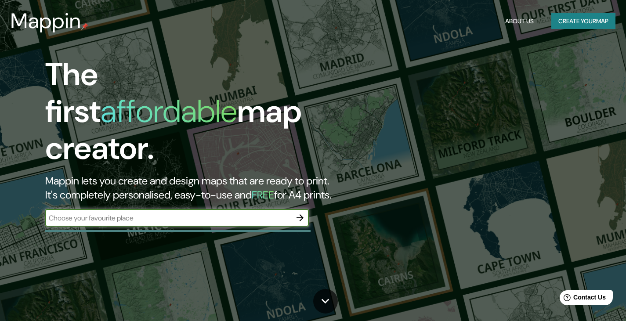
click at [127, 213] on input "text" at bounding box center [168, 218] width 246 height 10
type input "la canonja"
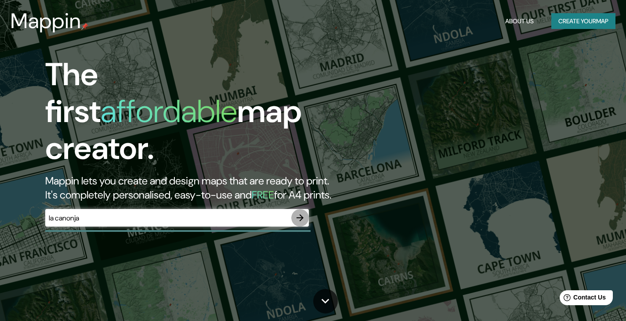
click at [303, 213] on icon "button" at bounding box center [300, 218] width 11 height 11
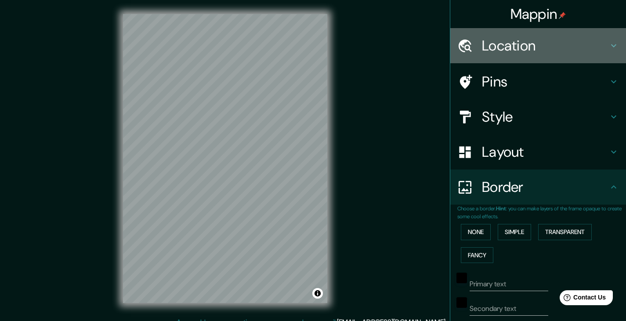
click at [504, 47] on h4 "Location" at bounding box center [545, 46] width 127 height 18
type input "248"
type input "41"
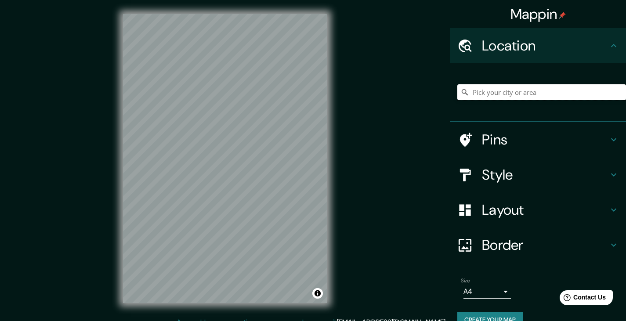
click at [484, 90] on input "Pick your city or area" at bounding box center [541, 92] width 169 height 16
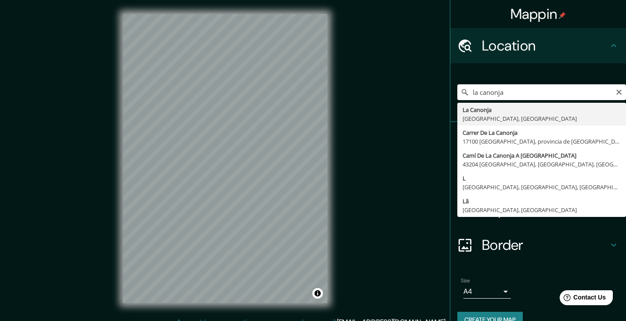
type input "[GEOGRAPHIC_DATA], [GEOGRAPHIC_DATA], [GEOGRAPHIC_DATA]"
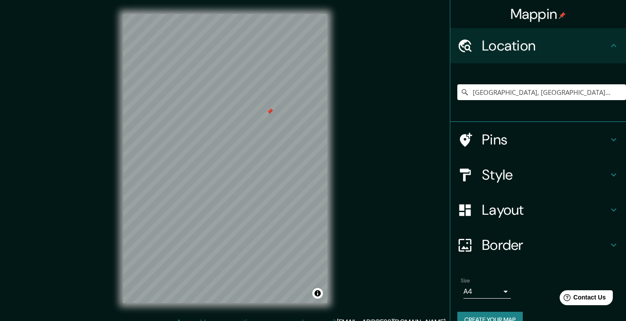
click at [270, 111] on div at bounding box center [269, 111] width 7 height 7
click at [270, 14] on div at bounding box center [225, 14] width 204 height 0
click at [272, 107] on div at bounding box center [273, 107] width 7 height 7
click at [273, 106] on div at bounding box center [273, 107] width 7 height 7
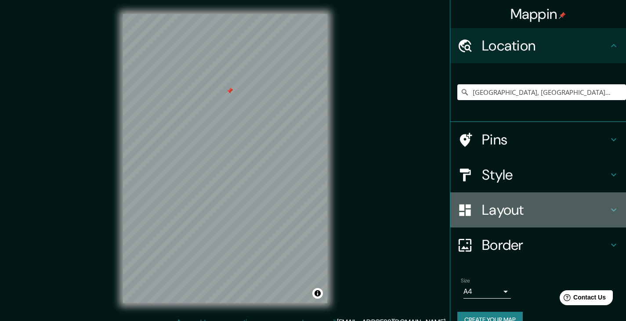
click at [609, 209] on icon at bounding box center [614, 210] width 11 height 11
type input "248"
type input "41"
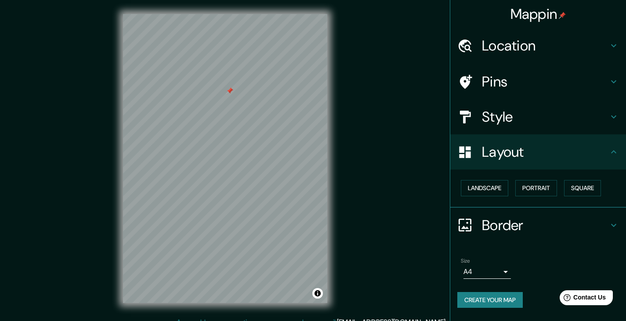
click at [613, 224] on icon at bounding box center [614, 225] width 11 height 11
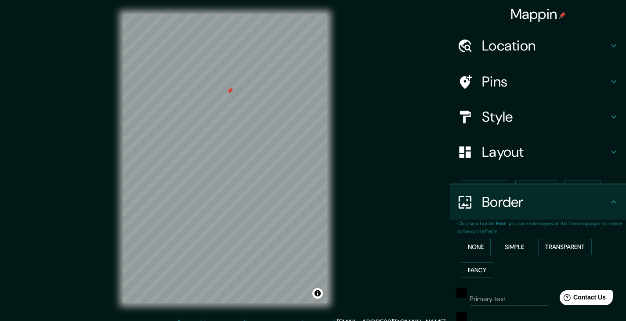
type input "248"
type input "41"
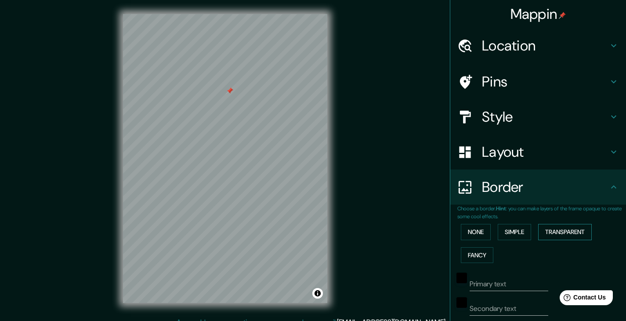
click at [557, 231] on button "Transparent" at bounding box center [565, 232] width 54 height 16
type input "248"
type input "41"
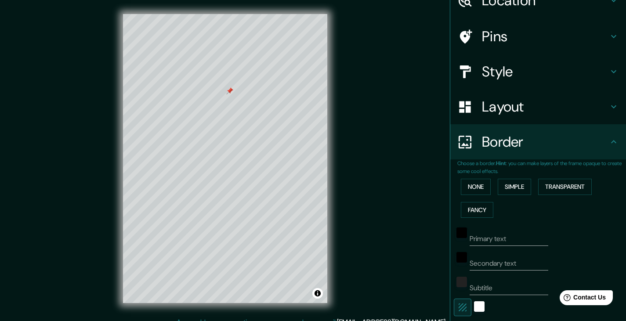
scroll to position [88, 0]
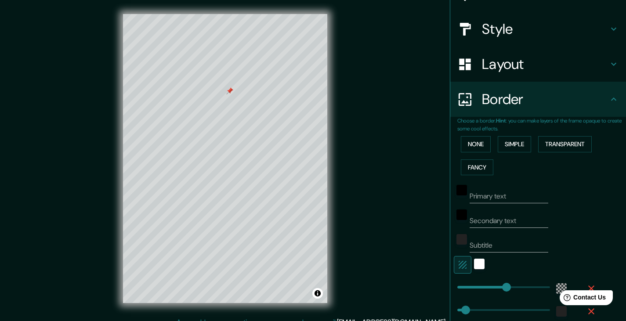
click at [504, 195] on input "Primary text" at bounding box center [509, 196] width 79 height 14
click at [493, 195] on input "Primary text" at bounding box center [509, 196] width 79 height 14
drag, startPoint x: 498, startPoint y: 195, endPoint x: 442, endPoint y: 200, distance: 56.9
click at [442, 200] on div "Mappin Location La Canonja, provincia de Tarragona, España Pins Style Layout Bo…" at bounding box center [313, 165] width 626 height 331
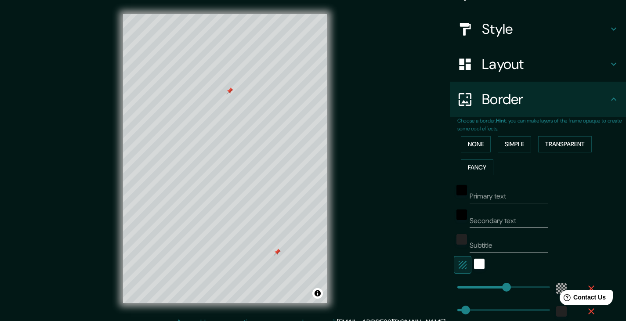
click at [277, 251] on div at bounding box center [277, 252] width 7 height 7
click at [562, 145] on button "Transparent" at bounding box center [565, 144] width 54 height 16
type input "248"
type input "41"
click at [503, 144] on button "Simple" at bounding box center [514, 144] width 33 height 16
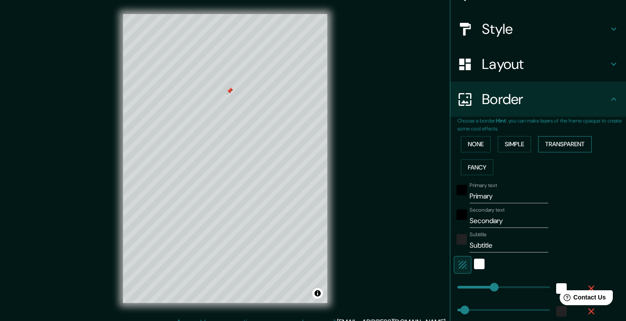
click at [551, 143] on button "Transparent" at bounding box center [565, 144] width 54 height 16
drag, startPoint x: 490, startPoint y: 195, endPoint x: 456, endPoint y: 196, distance: 34.7
click at [456, 196] on div "Primary text Primary" at bounding box center [526, 192] width 144 height 21
type input "223"
type input "37"
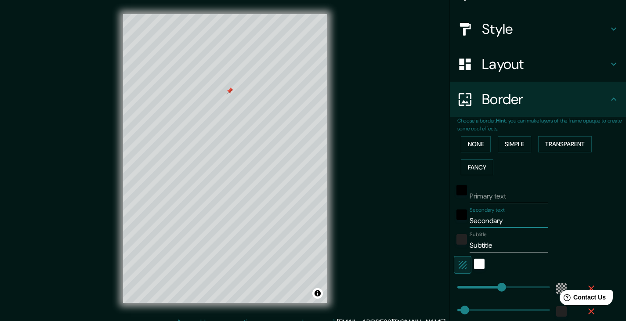
drag, startPoint x: 503, startPoint y: 219, endPoint x: 456, endPoint y: 220, distance: 47.5
click at [456, 220] on div "Secondary text Secondary" at bounding box center [526, 217] width 144 height 21
type input "223"
type input "37"
click at [493, 245] on input "Subtitle" at bounding box center [509, 246] width 79 height 14
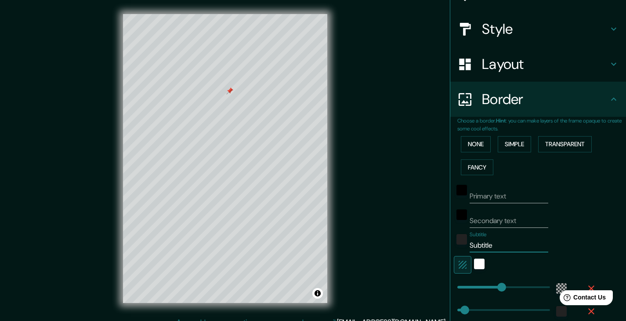
drag, startPoint x: 493, startPoint y: 245, endPoint x: 460, endPoint y: 245, distance: 33.0
click at [460, 245] on div "Subtitle Subtitle" at bounding box center [526, 242] width 144 height 21
type input "223"
type input "37"
click at [87, 209] on div "Mappin Location La Canonja, provincia de Tarragona, España Pins Style Layout Bo…" at bounding box center [313, 165] width 626 height 331
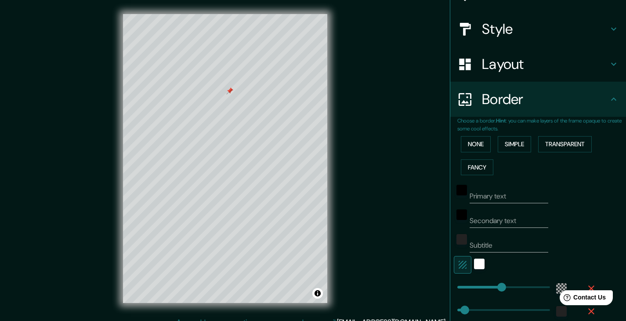
click at [65, 180] on div "Mappin Location La Canonja, provincia de Tarragona, España Pins Style Layout Bo…" at bounding box center [313, 165] width 626 height 331
click at [367, 194] on div "Mappin Location La Canonja, provincia de Tarragona, España Pins Style Layout Bo…" at bounding box center [313, 165] width 626 height 331
click at [378, 122] on div "Mappin Location La Canonja, provincia de Tarragona, España Pins Style Layout Bo…" at bounding box center [313, 165] width 626 height 331
click at [378, 121] on div "Mappin Location La Canonja, provincia de Tarragona, España Pins Style Layout Bo…" at bounding box center [313, 165] width 626 height 331
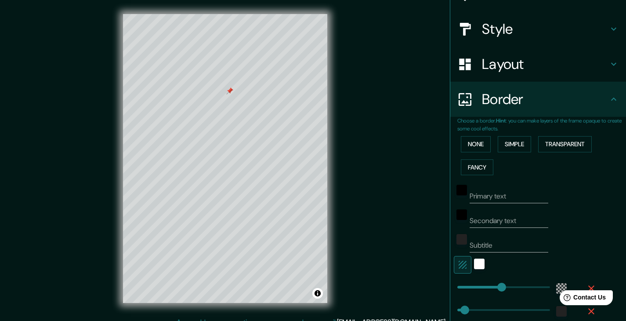
click at [359, 201] on div "Mappin Location La Canonja, provincia de Tarragona, España Pins Style Layout Bo…" at bounding box center [313, 165] width 626 height 331
click at [390, 106] on div "Mappin Location La Canonja, provincia de Tarragona, España Pins Style Layout Bo…" at bounding box center [313, 165] width 626 height 331
click at [358, 129] on div "Mappin Location La Canonja, provincia de Tarragona, España Pins Style Layout Bo…" at bounding box center [313, 165] width 626 height 331
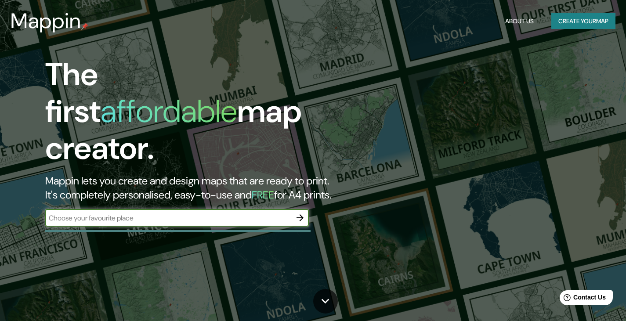
click at [215, 213] on input "text" at bounding box center [168, 218] width 246 height 10
type input "KNUTSHOE"
click at [302, 214] on icon "button" at bounding box center [300, 217] width 7 height 7
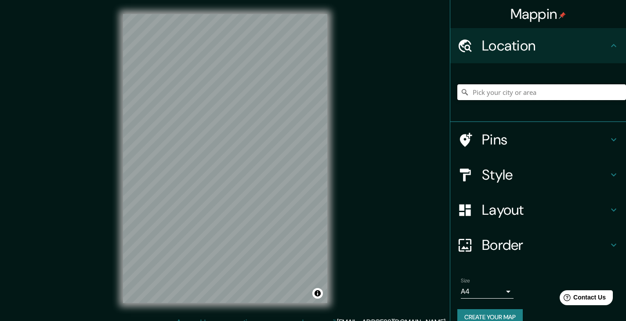
click at [496, 97] on input "Pick your city or area" at bounding box center [541, 92] width 169 height 16
click at [491, 93] on input "Pick your city or area" at bounding box center [541, 92] width 169 height 16
click at [486, 94] on input "Pick your city or area" at bounding box center [541, 92] width 169 height 16
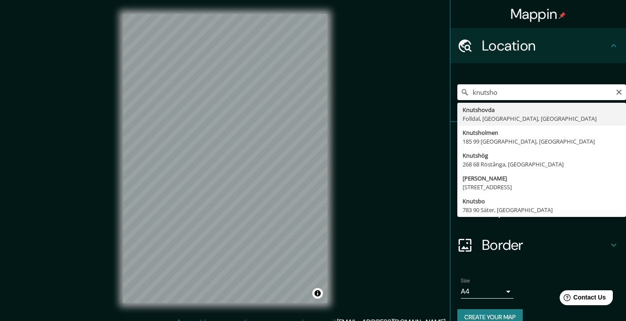
click at [489, 94] on input "knutsho" at bounding box center [541, 92] width 169 height 16
drag, startPoint x: 494, startPoint y: 91, endPoint x: 466, endPoint y: 90, distance: 27.7
click at [466, 90] on input "knutsho" at bounding box center [541, 92] width 169 height 16
paste input "øe"
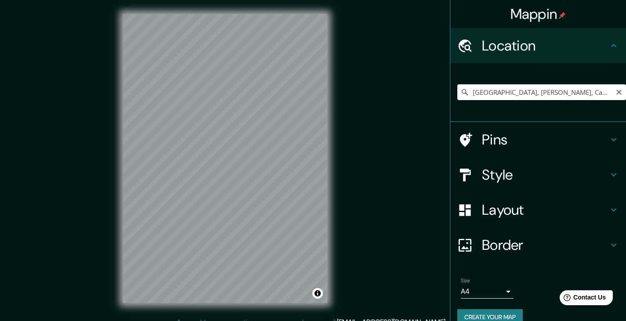
click at [602, 91] on input "Avenida Noruega, Marechal Rondon, Canoas - Río Grande del Sur, 92022-085, Brasil" at bounding box center [541, 92] width 169 height 16
drag, startPoint x: 602, startPoint y: 91, endPoint x: 461, endPoint y: 89, distance: 141.0
click at [461, 89] on div "Avenida Noruega, Marechal Rondon, Canoas - Río Grande del Sur, 92022-085, Brasi…" at bounding box center [541, 92] width 169 height 16
click at [380, 159] on div "Mappin Location Noruega Noruega Avenida Noruega Marechal Rondon, Canoas - Río G…" at bounding box center [313, 165] width 626 height 331
click at [274, 98] on div at bounding box center [273, 99] width 7 height 7
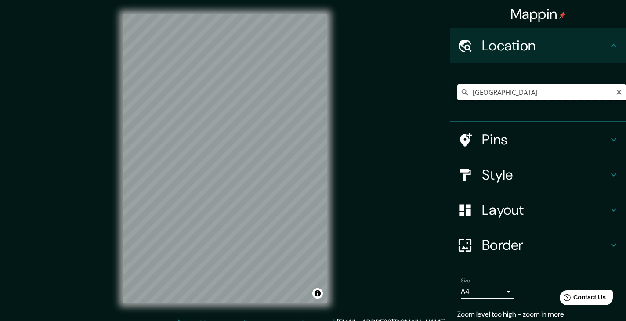
click at [467, 91] on input "Noruega" at bounding box center [541, 92] width 169 height 16
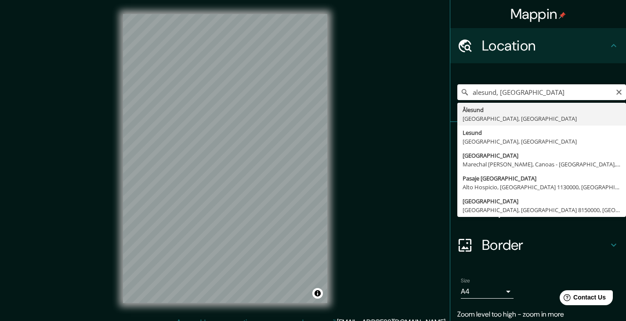
type input "Ålesund, Møre og Romsdal Fylke, Noruega"
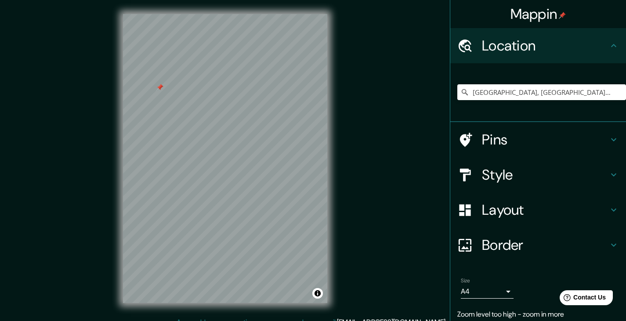
click at [161, 85] on div at bounding box center [159, 87] width 7 height 7
click at [165, 82] on div at bounding box center [164, 81] width 7 height 7
click at [248, 153] on div at bounding box center [247, 154] width 7 height 7
click at [289, 189] on div at bounding box center [288, 189] width 7 height 7
click at [299, 195] on div at bounding box center [298, 195] width 7 height 7
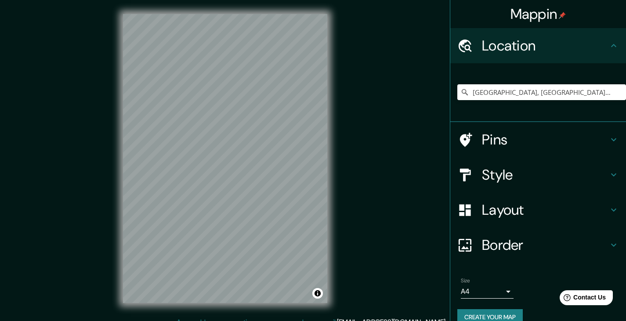
click at [338, 129] on div "© Mapbox © OpenStreetMap Improve this map" at bounding box center [225, 158] width 232 height 317
click at [301, 107] on div at bounding box center [300, 106] width 7 height 7
click at [308, 86] on div at bounding box center [307, 85] width 7 height 7
click at [239, 70] on div at bounding box center [238, 70] width 7 height 7
click at [248, 55] on div at bounding box center [249, 55] width 7 height 7
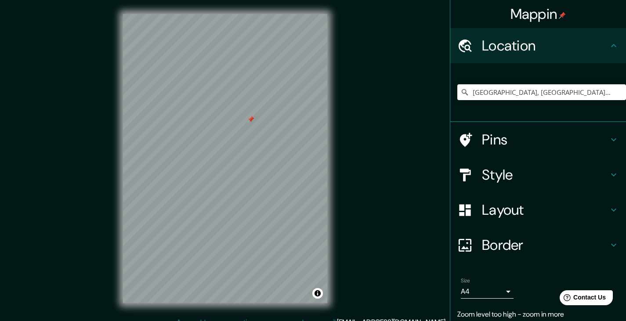
drag, startPoint x: 341, startPoint y: 63, endPoint x: 364, endPoint y: 66, distance: 23.1
click at [364, 66] on div "Mappin Location Ålesund, Møre og Romsdal Fylke, Noruega Pins Style Layout Borde…" at bounding box center [313, 165] width 626 height 331
click at [609, 174] on icon at bounding box center [614, 175] width 11 height 11
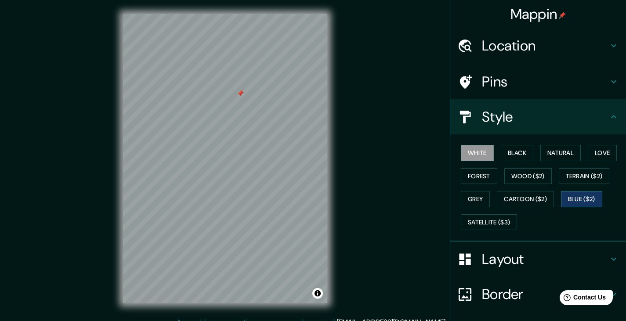
click at [582, 200] on button "Blue ($2)" at bounding box center [581, 199] width 41 height 16
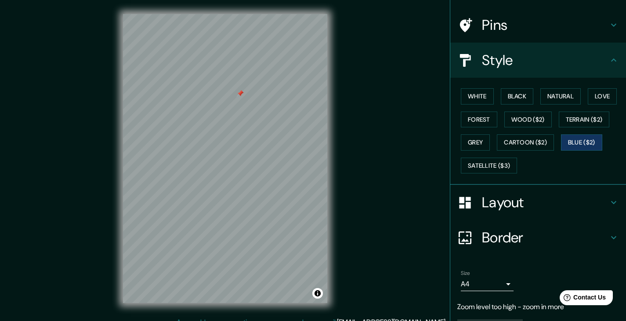
scroll to position [82, 0]
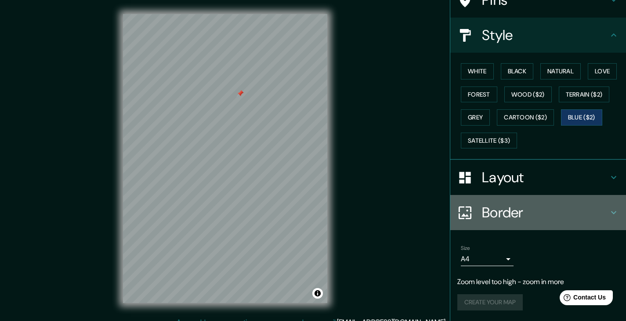
click at [611, 214] on icon at bounding box center [613, 212] width 5 height 3
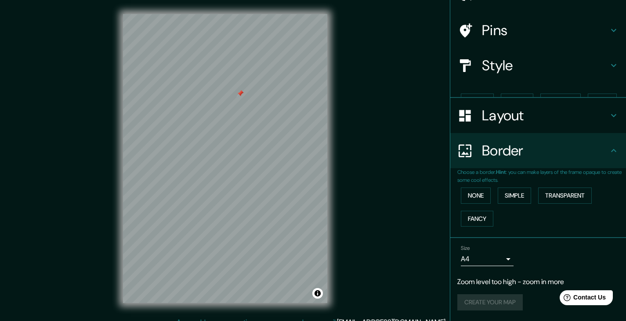
scroll to position [36, 0]
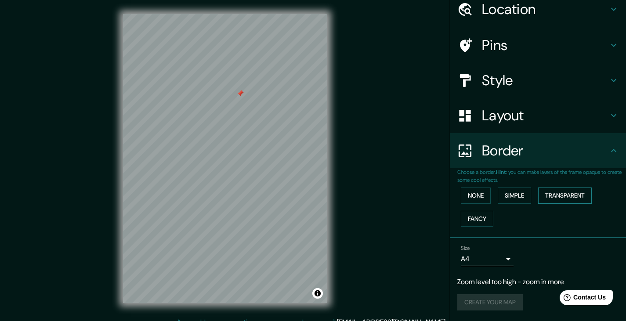
click at [558, 196] on button "Transparent" at bounding box center [565, 196] width 54 height 16
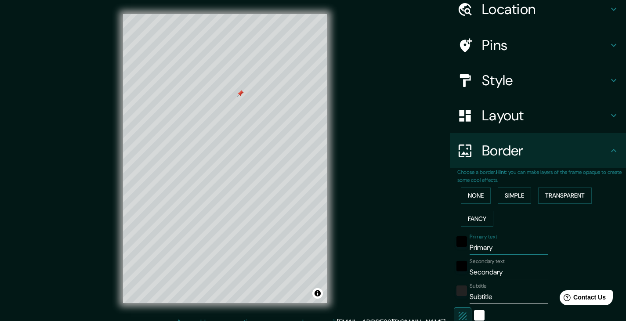
drag, startPoint x: 489, startPoint y: 247, endPoint x: 453, endPoint y: 251, distance: 35.8
click at [460, 248] on div "Primary text Primary" at bounding box center [526, 244] width 144 height 21
type input "223"
type input "37"
drag, startPoint x: 500, startPoint y: 271, endPoint x: 456, endPoint y: 272, distance: 44.0
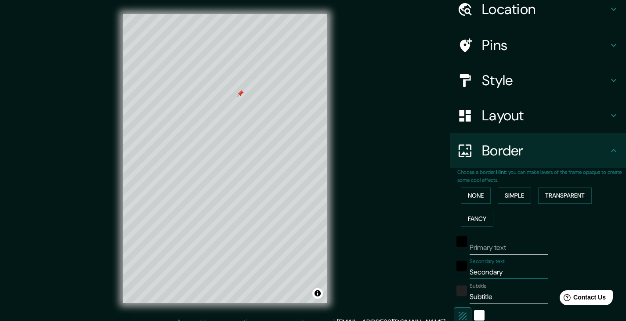
click at [456, 272] on div "Secondary text Secondary" at bounding box center [526, 268] width 144 height 21
type input "223"
type input "37"
drag, startPoint x: 495, startPoint y: 297, endPoint x: 453, endPoint y: 298, distance: 42.6
click at [454, 298] on div "Subtitle Subtitle" at bounding box center [526, 293] width 144 height 21
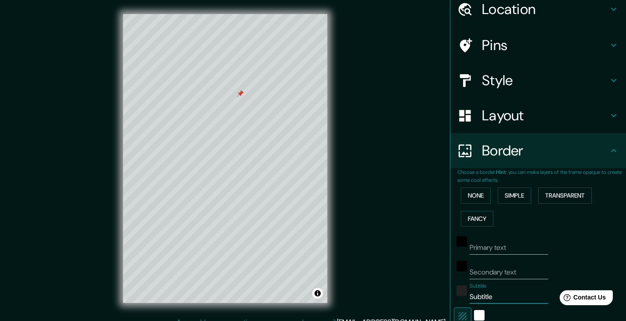
type input "223"
type input "37"
click at [65, 172] on div "Mappin Location Ålesund, Møre og Romsdal Fylke, Noruega Pins Style Layout Borde…" at bounding box center [313, 165] width 626 height 331
